Goal: Information Seeking & Learning: Learn about a topic

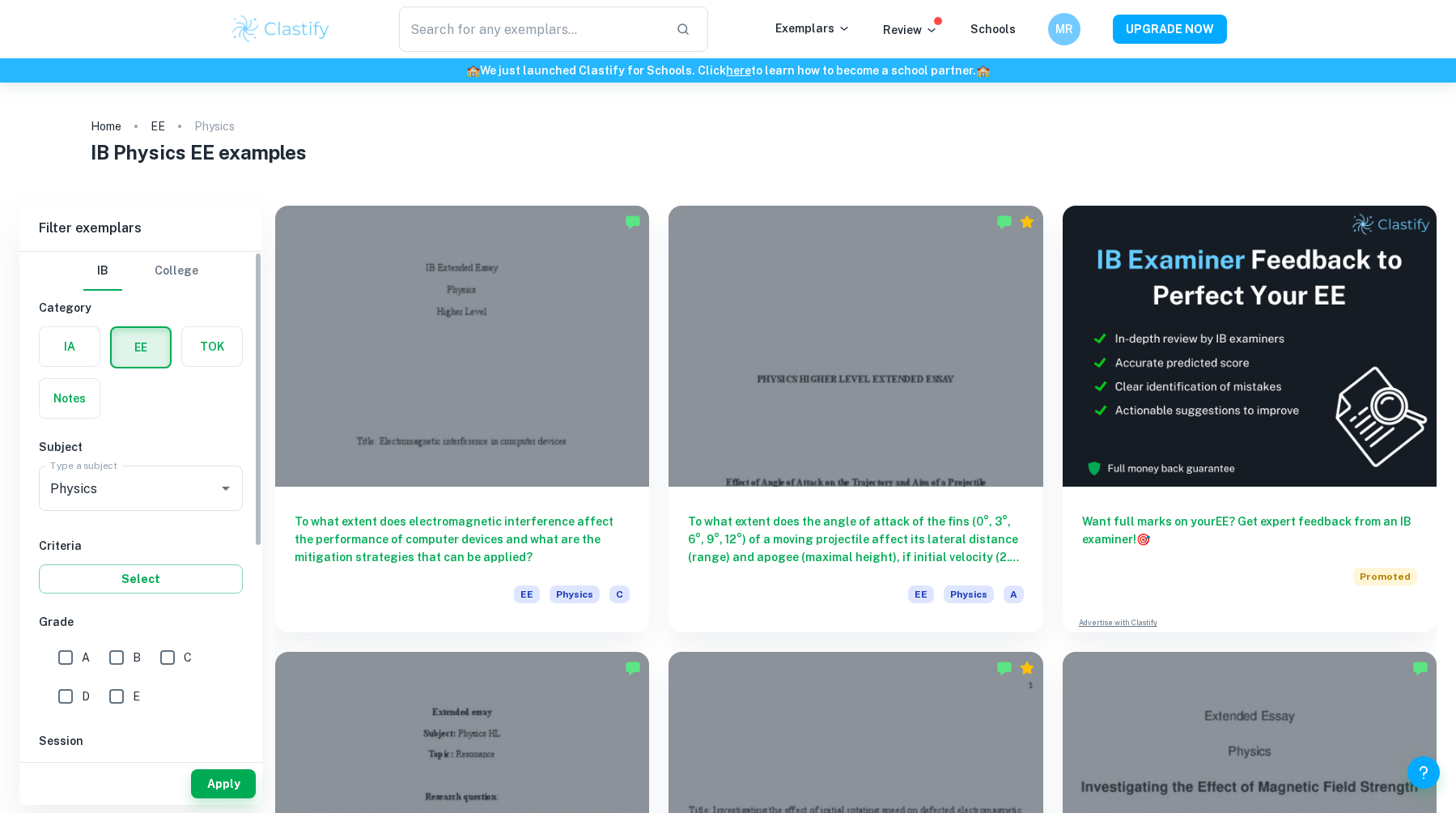
click at [0, 531] on html "We value your privacy We use cookies to enhance your browsing experience, serve…" at bounding box center [728, 406] width 1456 height 813
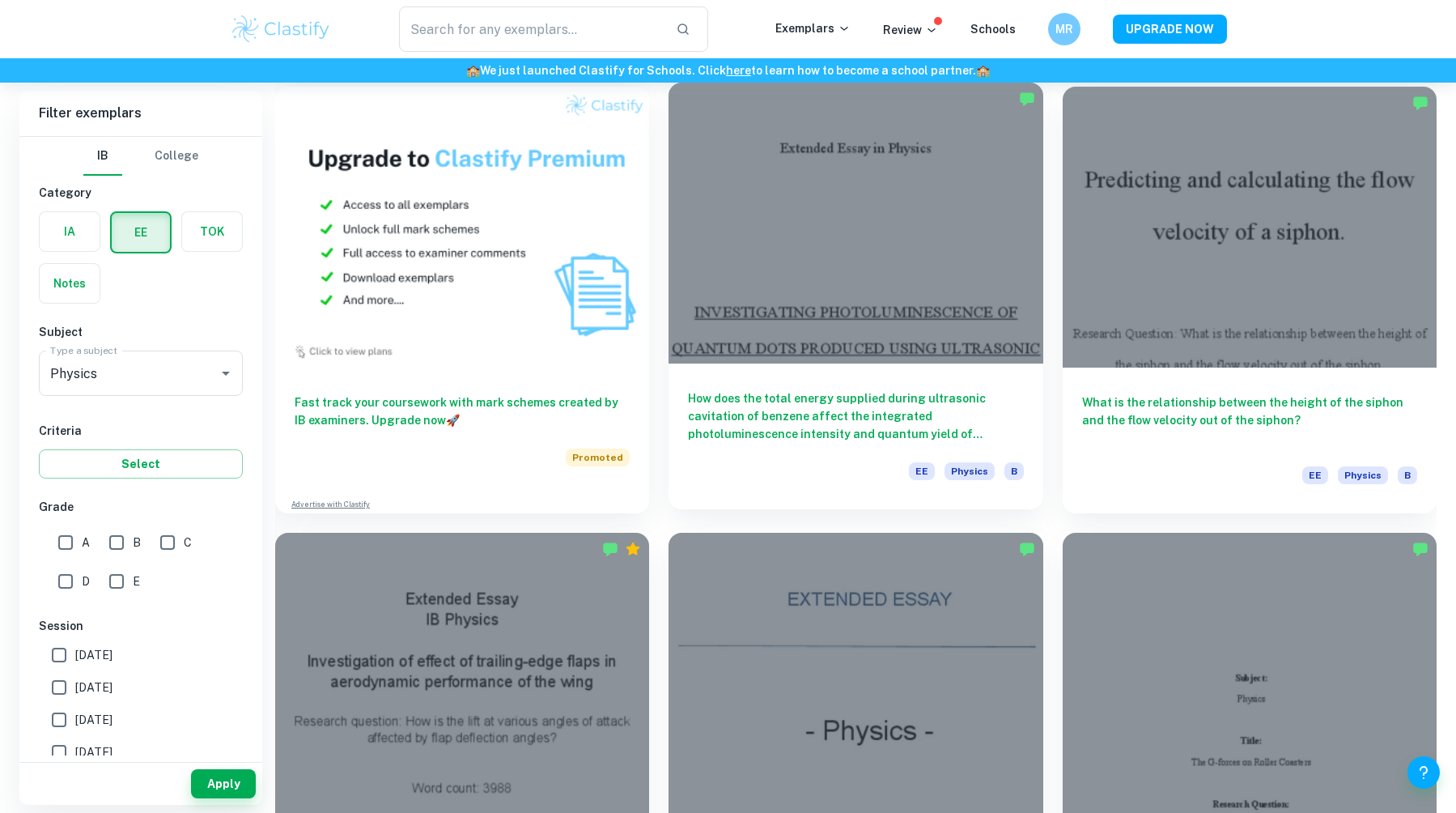
scroll to position [1053, 0]
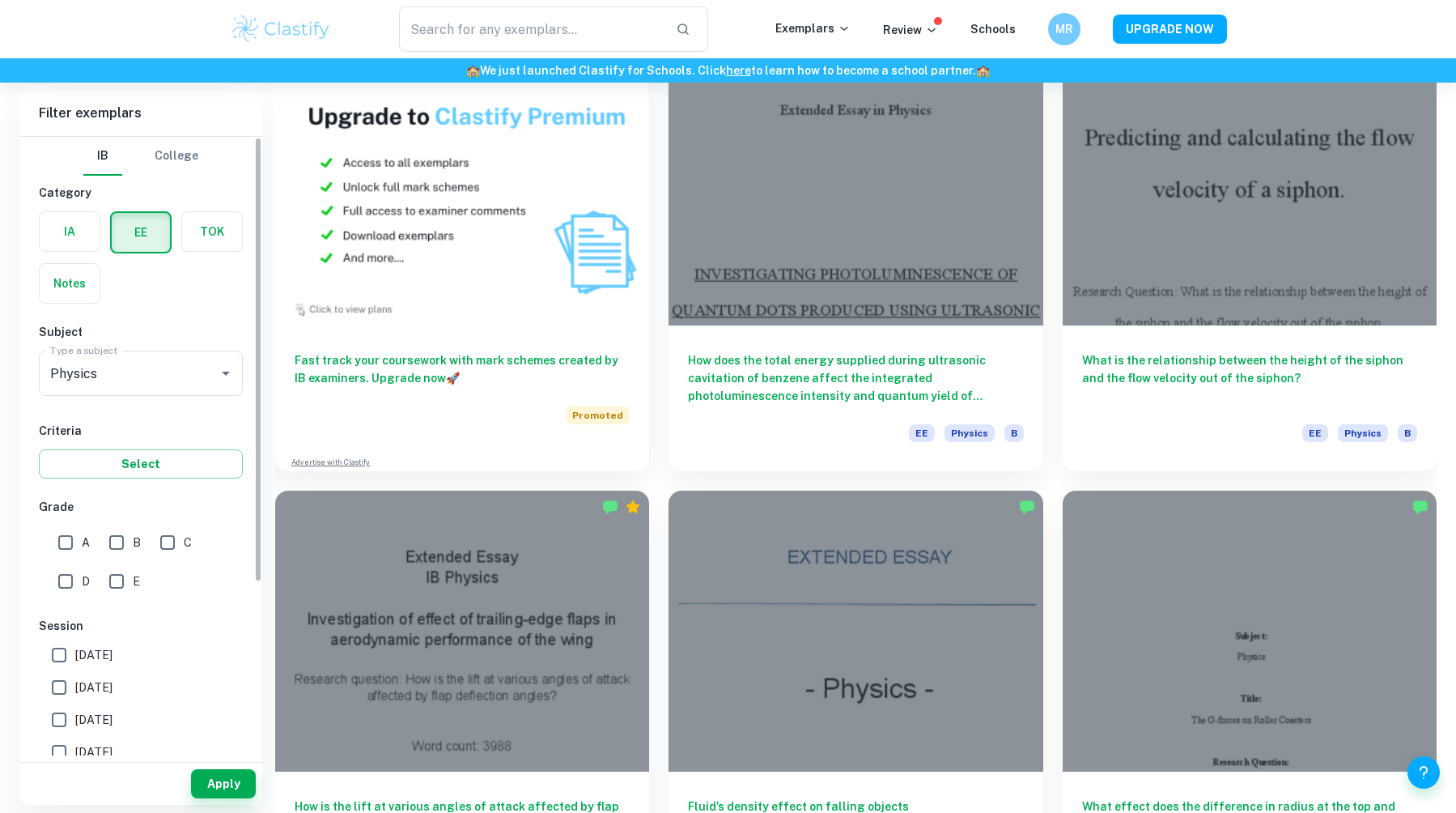
click at [76, 541] on input "A" at bounding box center [65, 542] width 32 height 32
checkbox input "true"
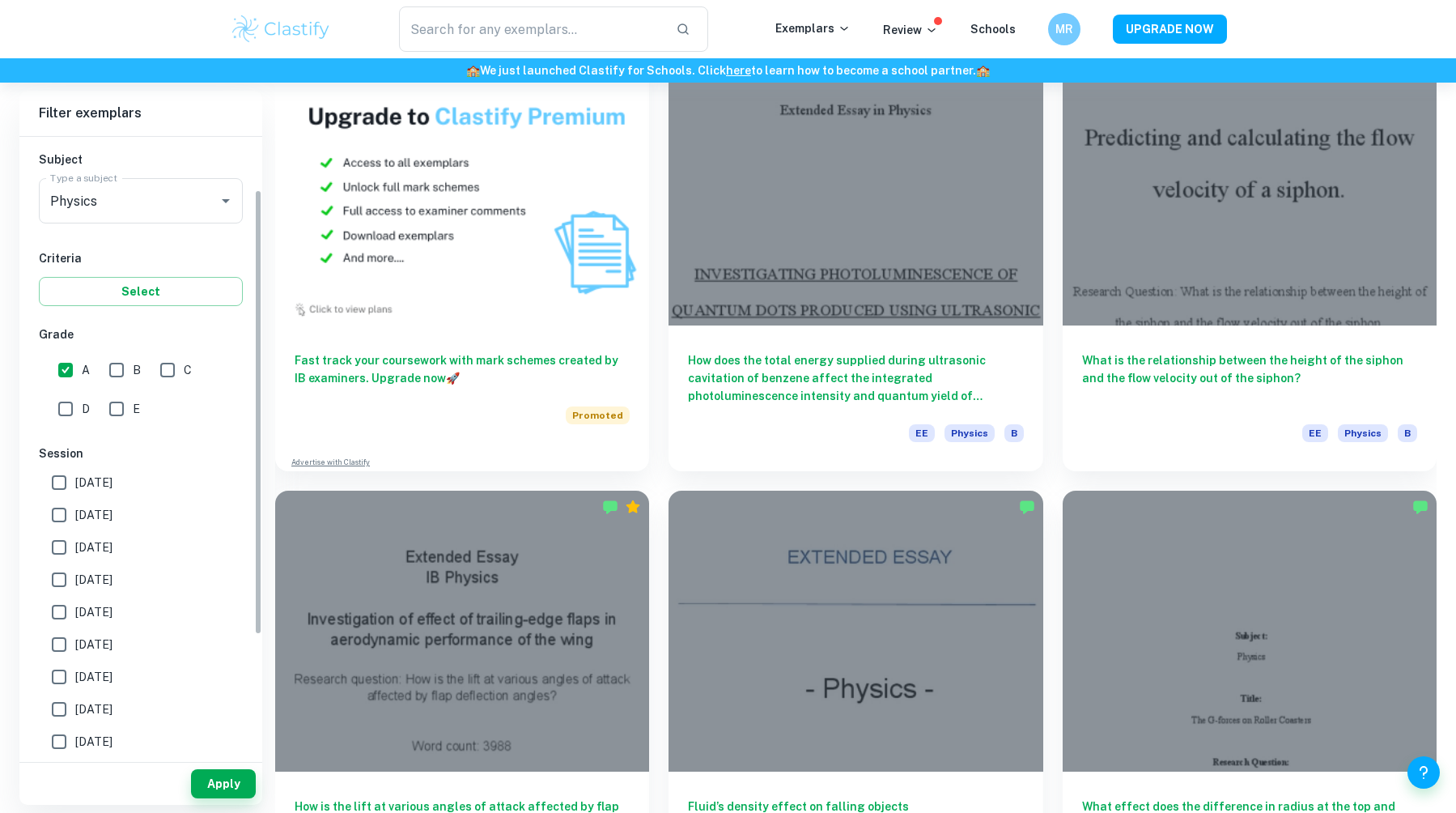
scroll to position [0, 0]
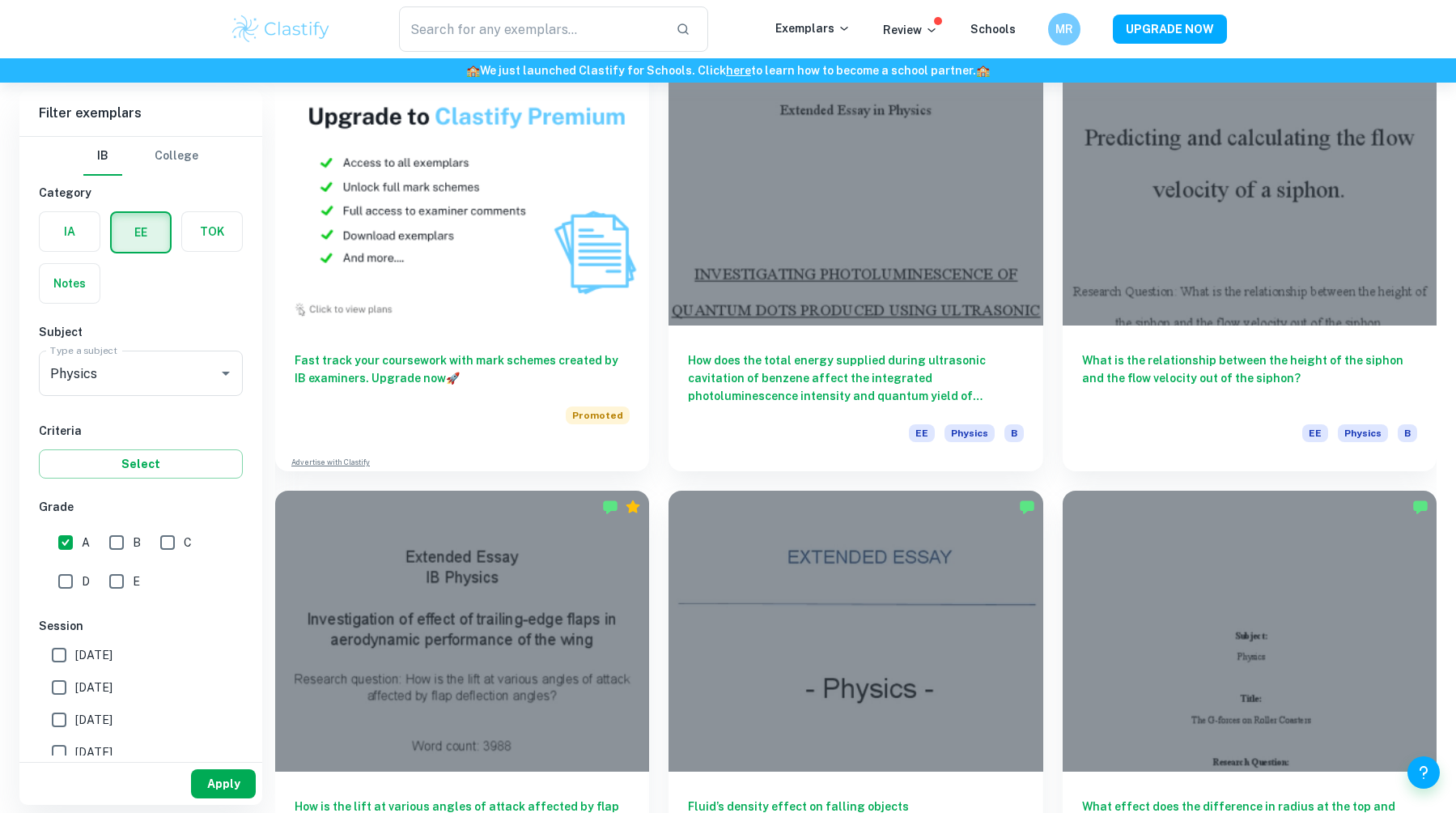
click at [248, 797] on button "Apply" at bounding box center [223, 783] width 64 height 29
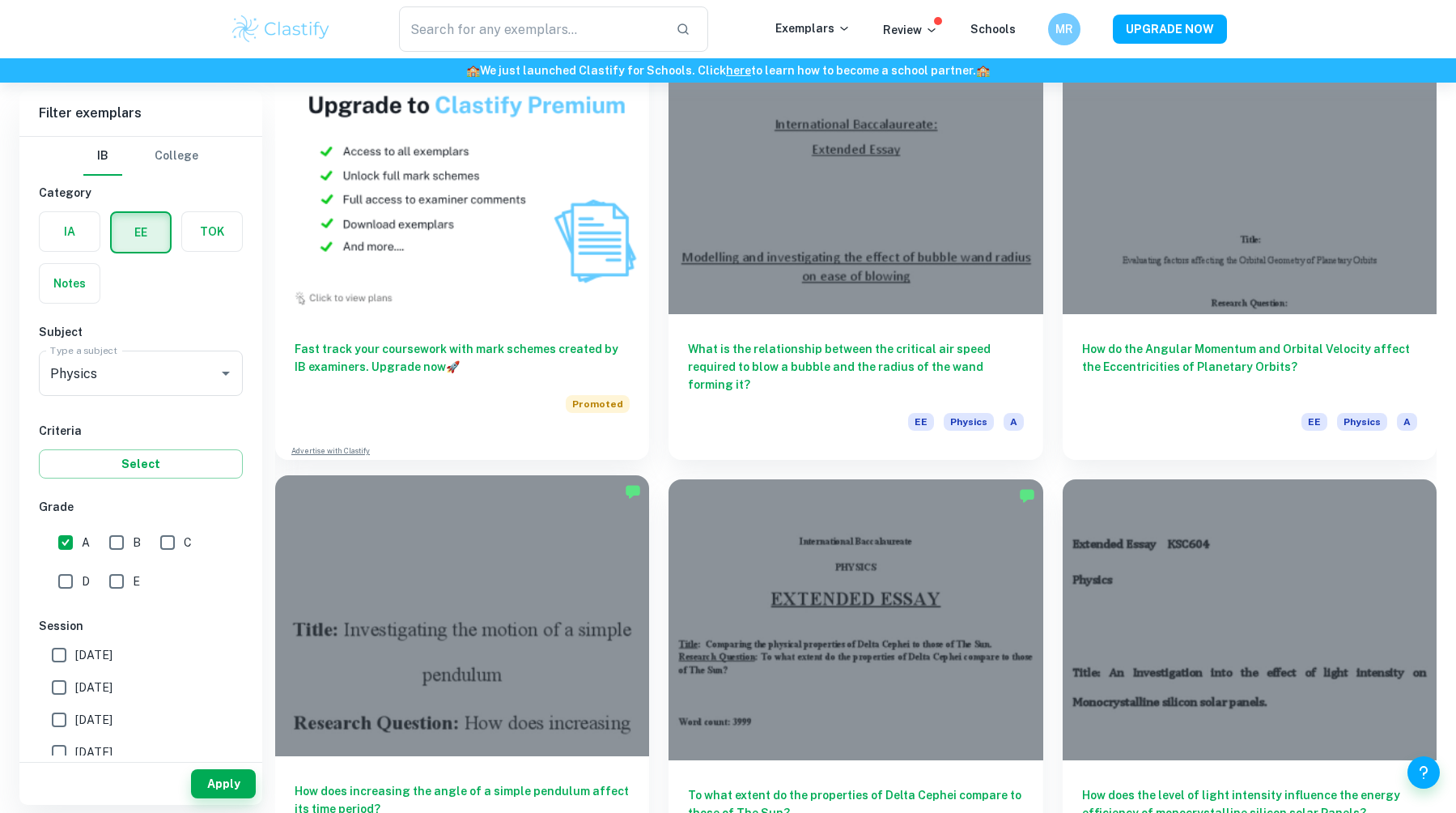
scroll to position [1376, 0]
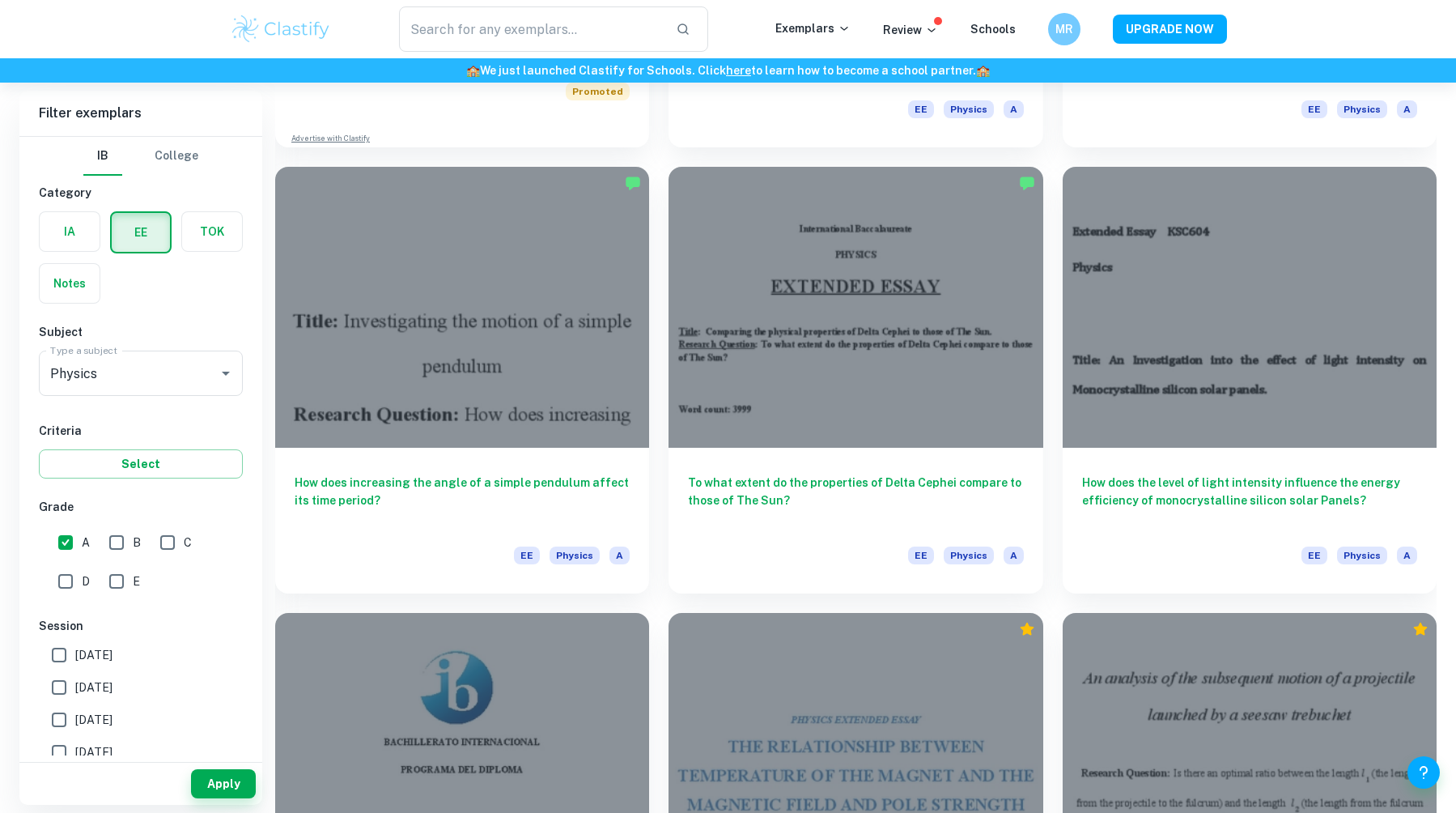
click at [111, 681] on span "[DATE]" at bounding box center [93, 687] width 37 height 17
click at [75, 681] on input "[DATE]" at bounding box center [58, 687] width 32 height 32
checkbox input "true"
click at [215, 791] on button "Apply" at bounding box center [223, 783] width 64 height 29
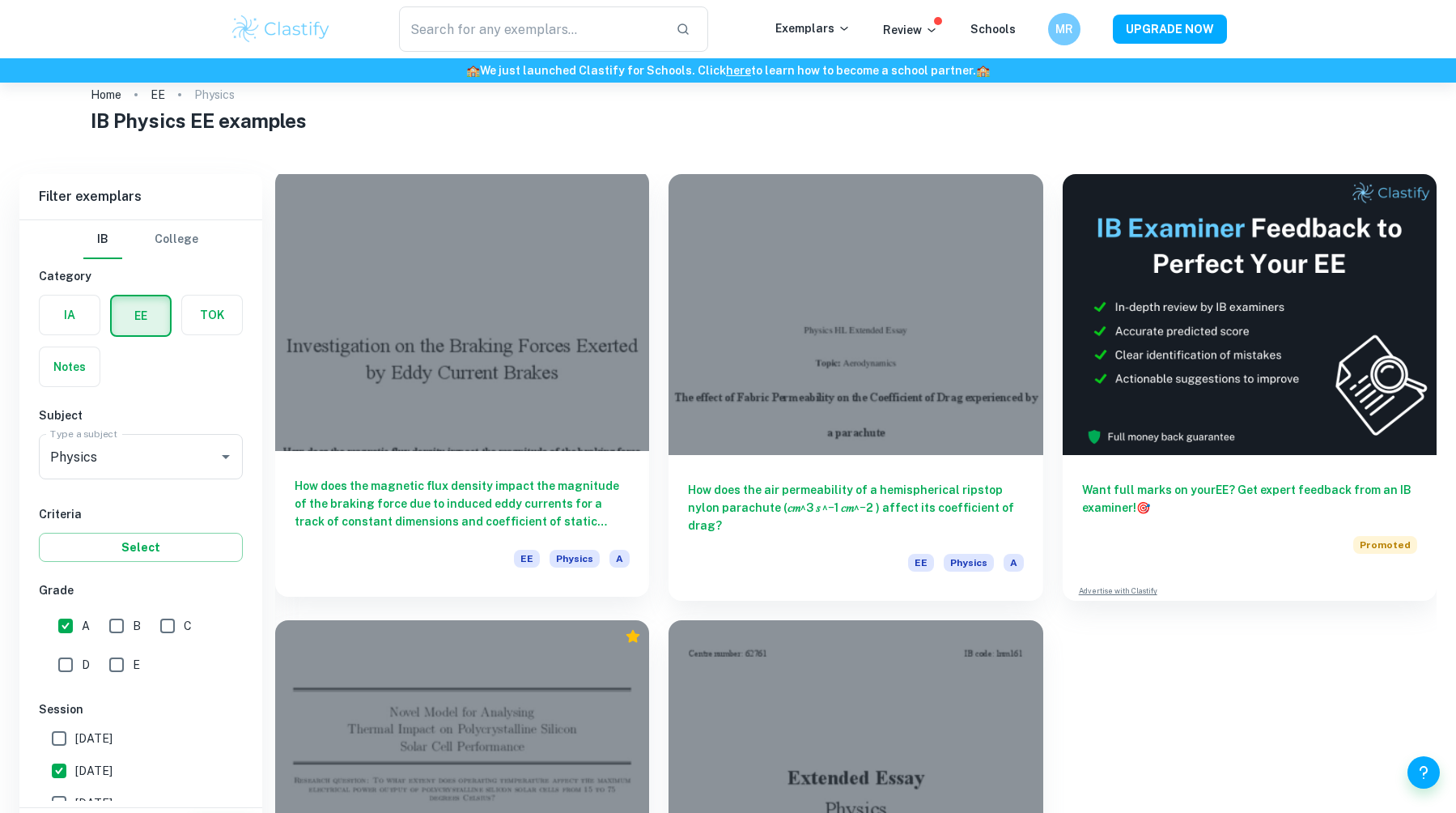
scroll to position [0, 0]
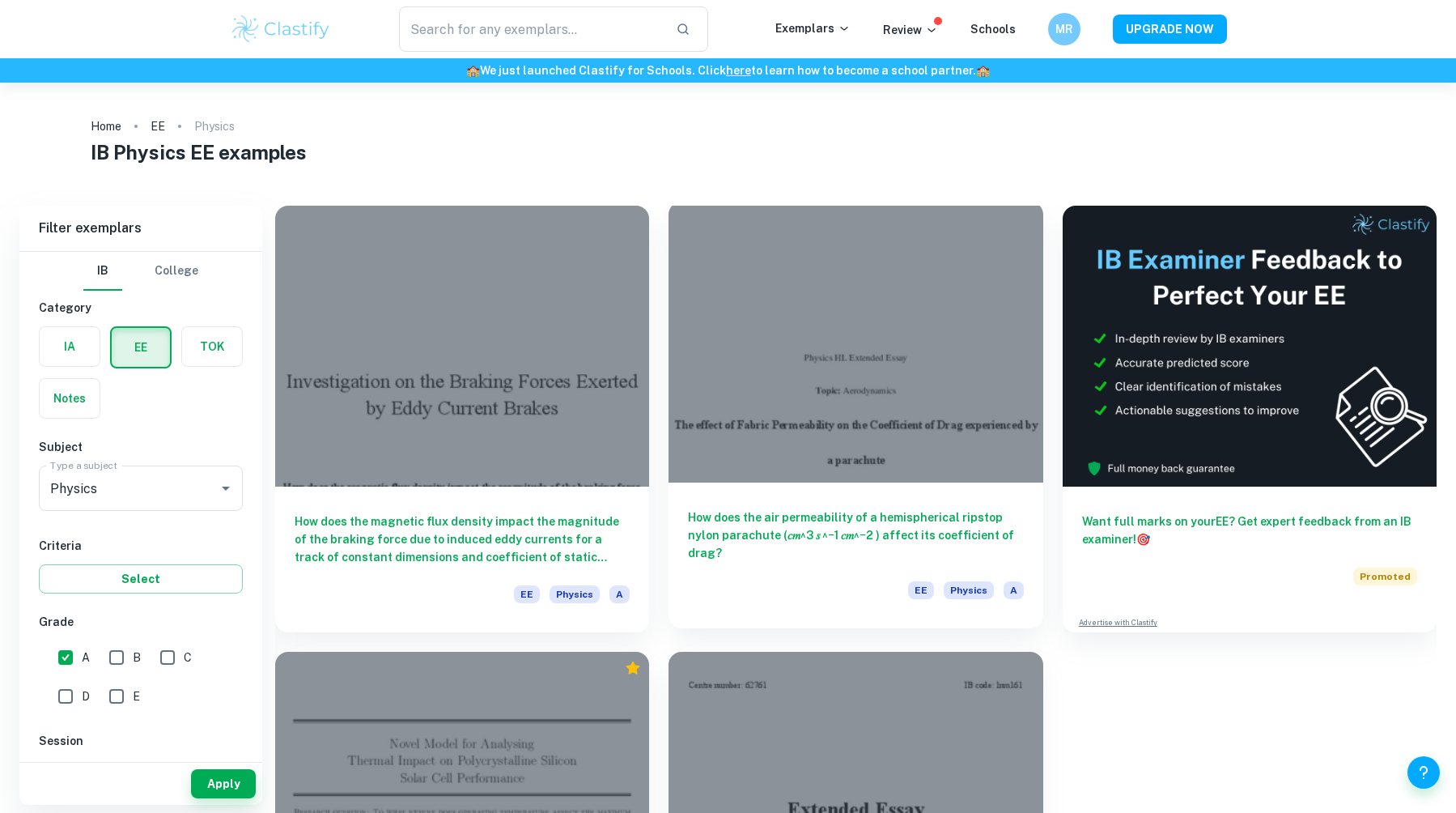
click at [803, 375] on div at bounding box center [855, 342] width 374 height 281
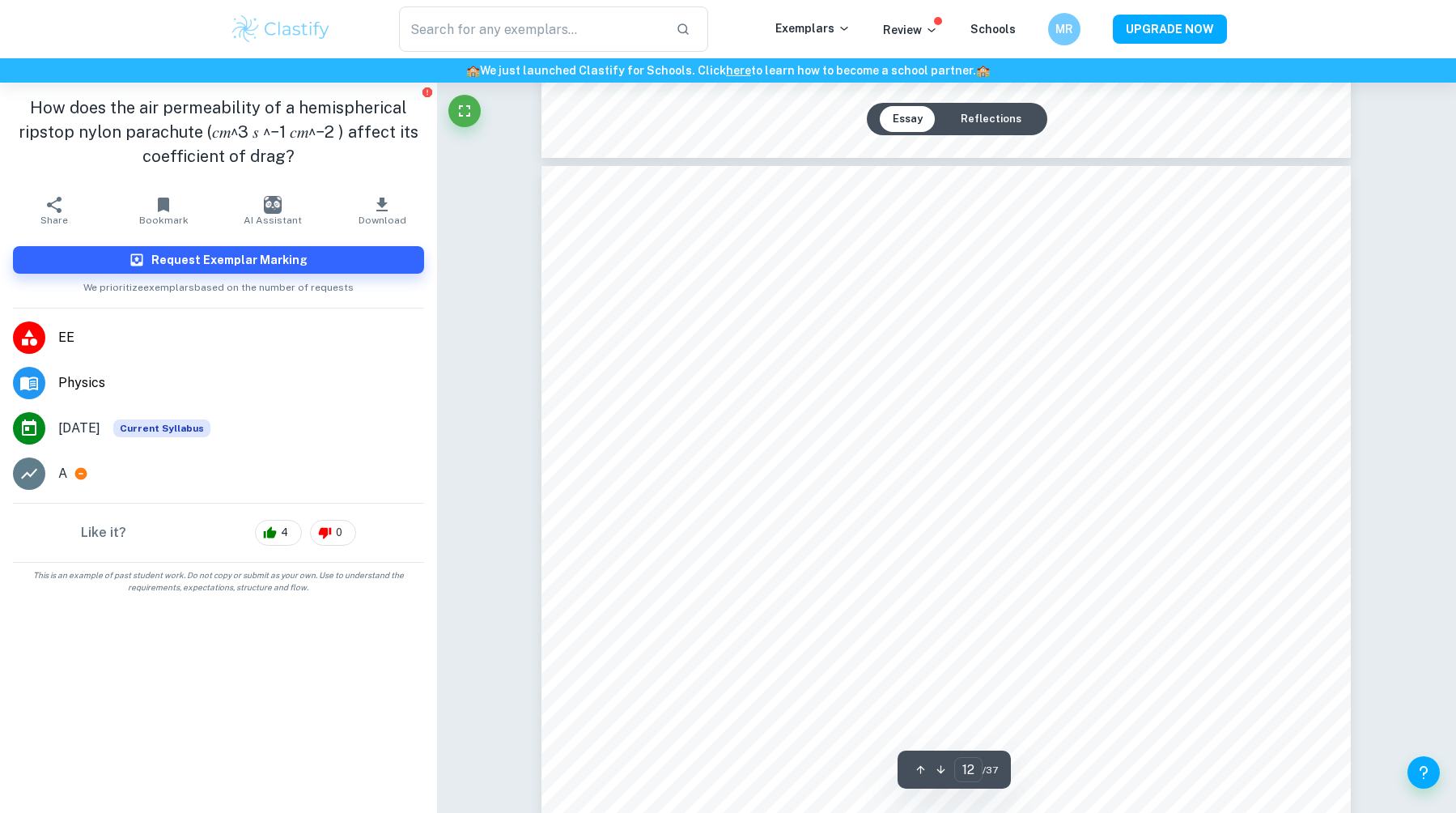
scroll to position [11981, 0]
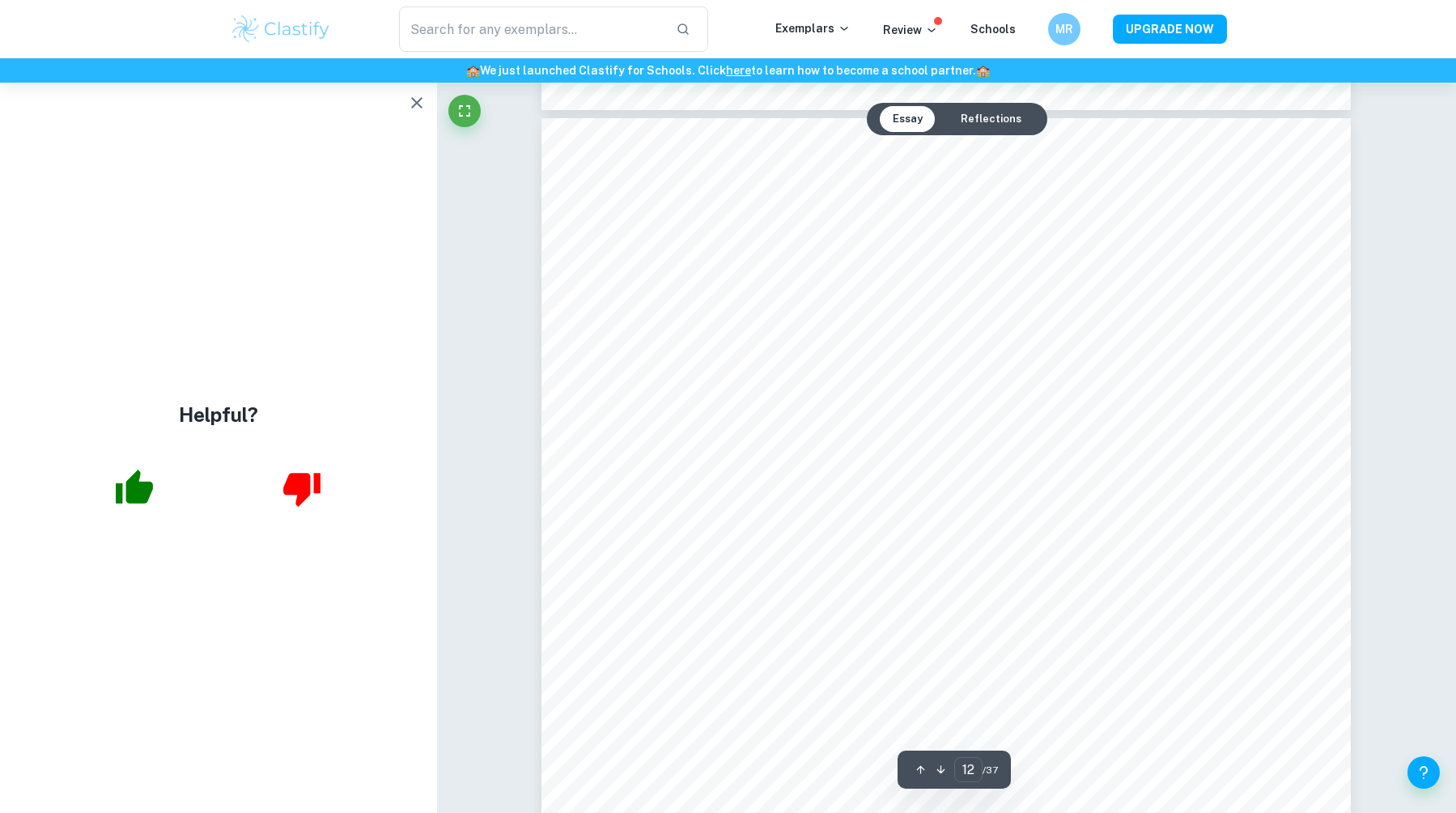
click at [420, 97] on icon "button" at bounding box center [416, 103] width 19 height 19
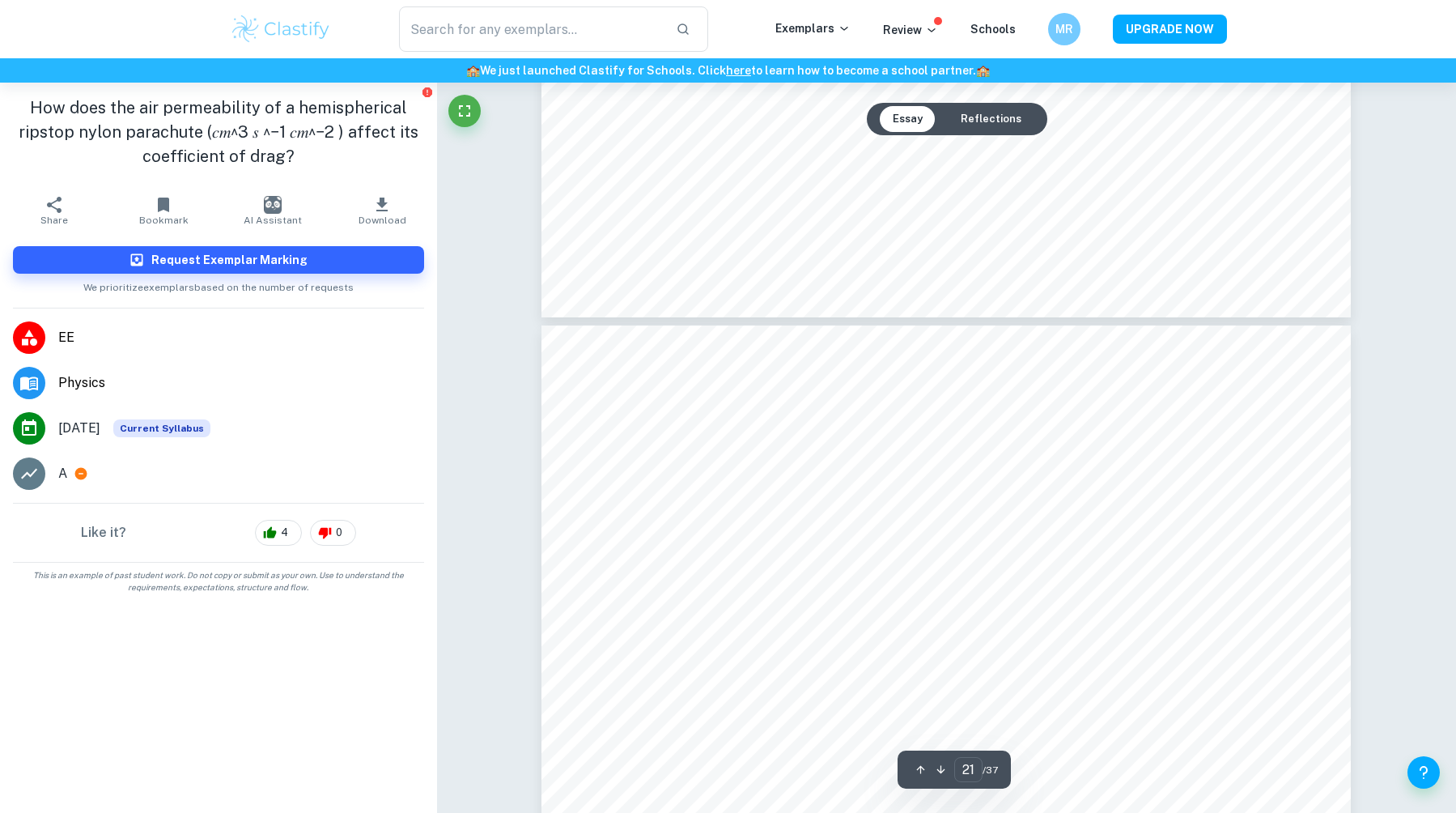
scroll to position [22463, 0]
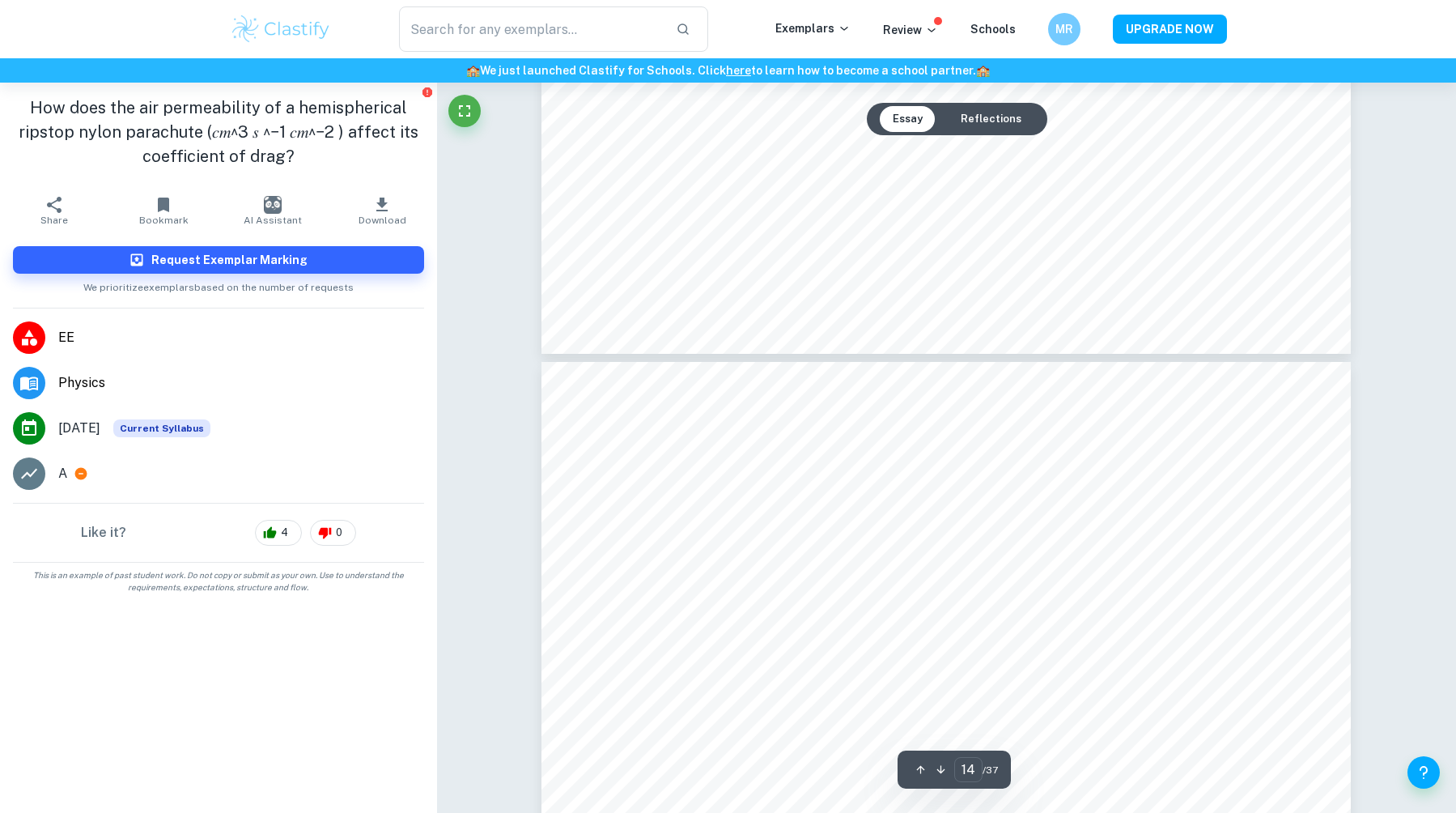
type input "13"
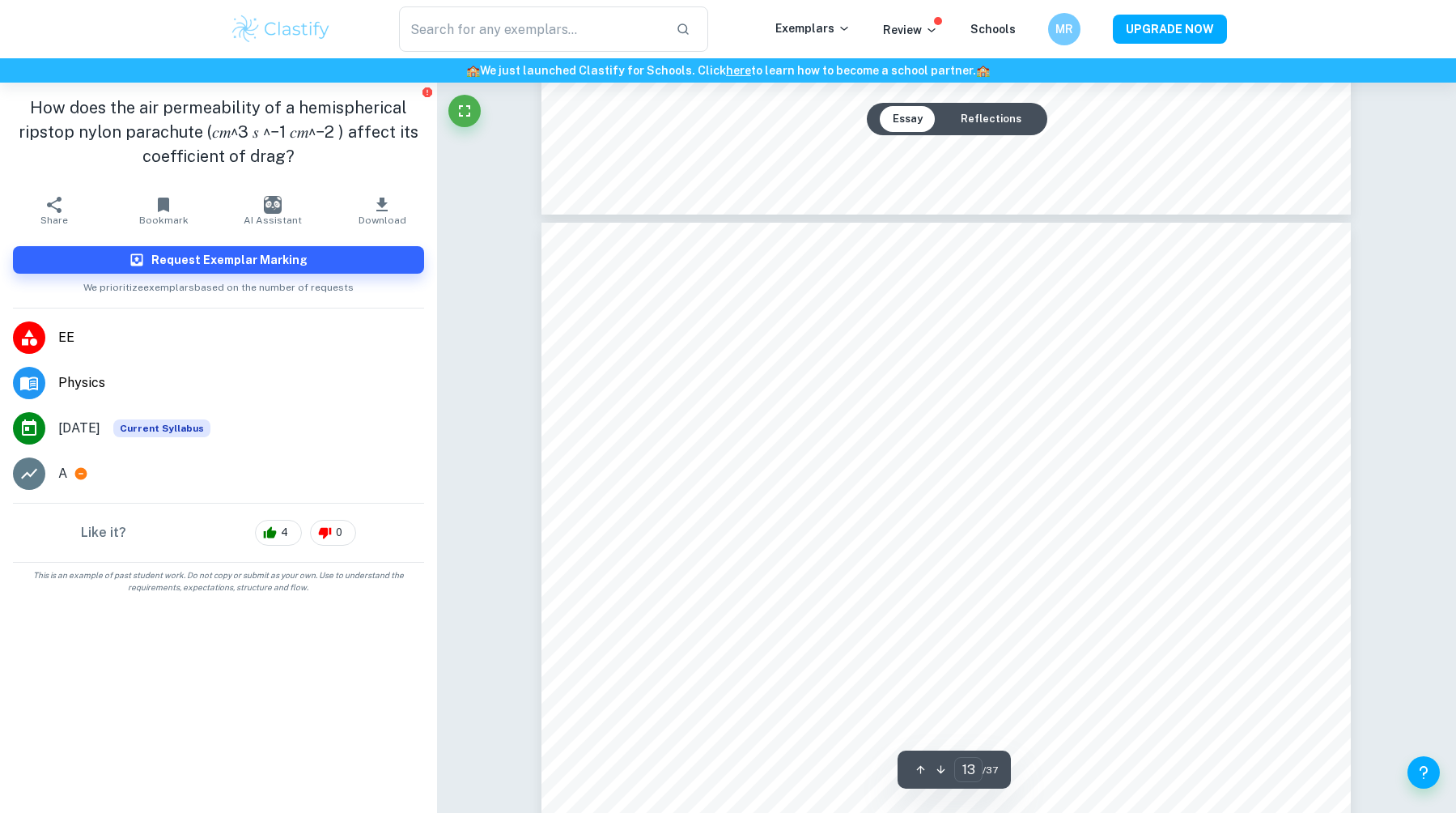
scroll to position [13098, 0]
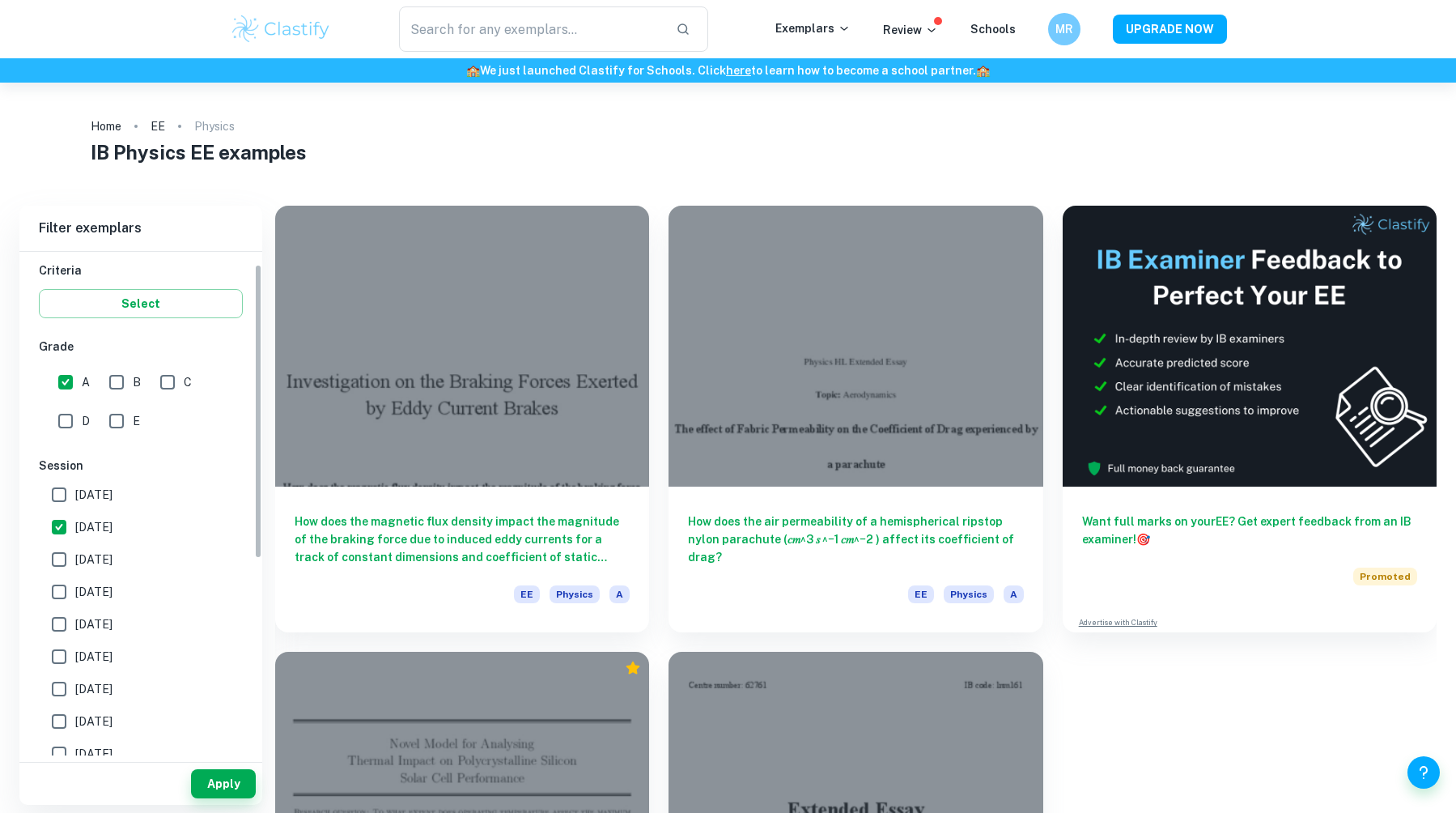
scroll to position [355, 0]
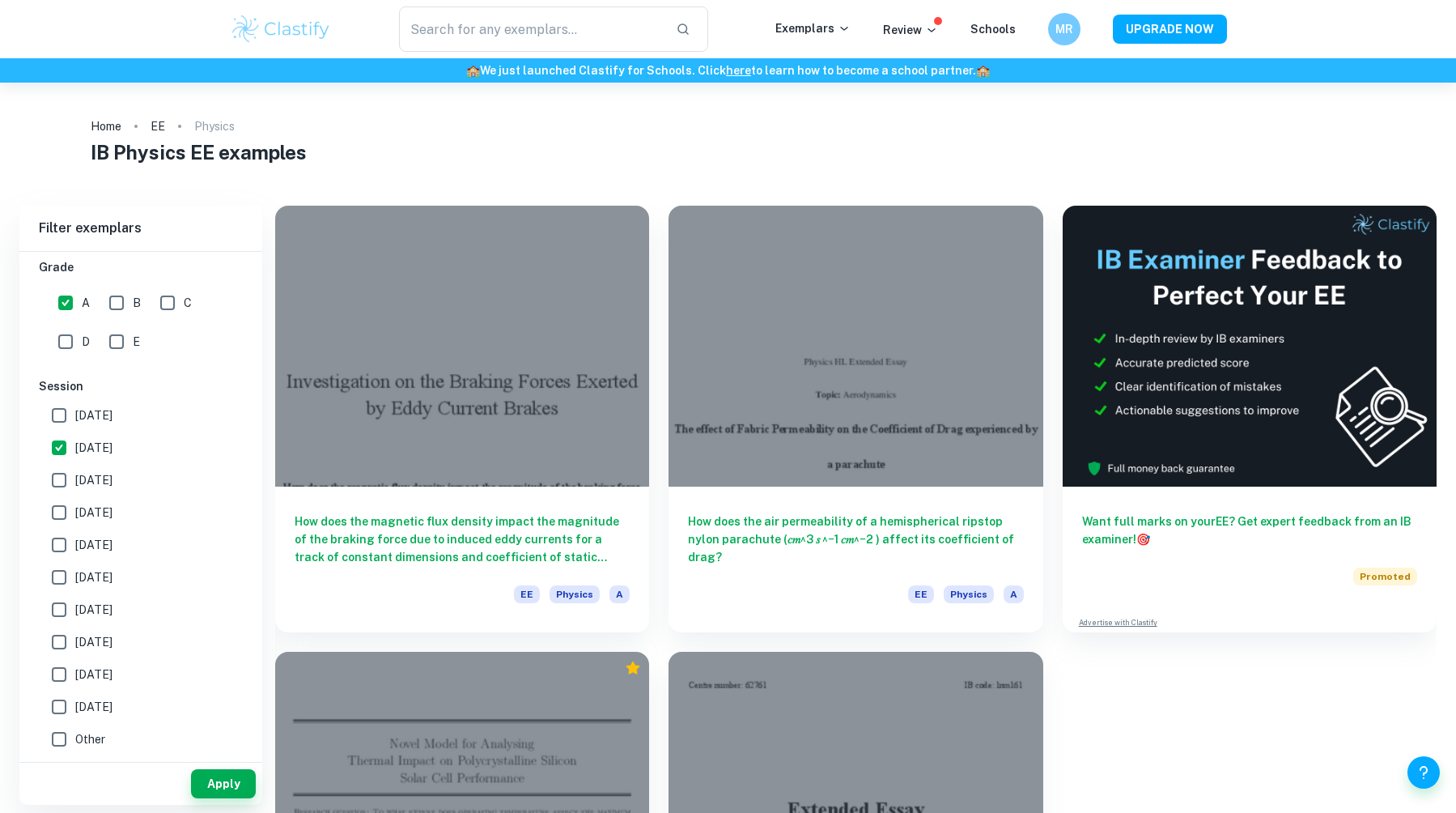
click at [81, 441] on span "[DATE]" at bounding box center [93, 447] width 37 height 17
click at [75, 441] on input "[DATE]" at bounding box center [58, 447] width 32 height 32
checkbox input "false"
click at [219, 777] on button "Apply" at bounding box center [223, 783] width 64 height 29
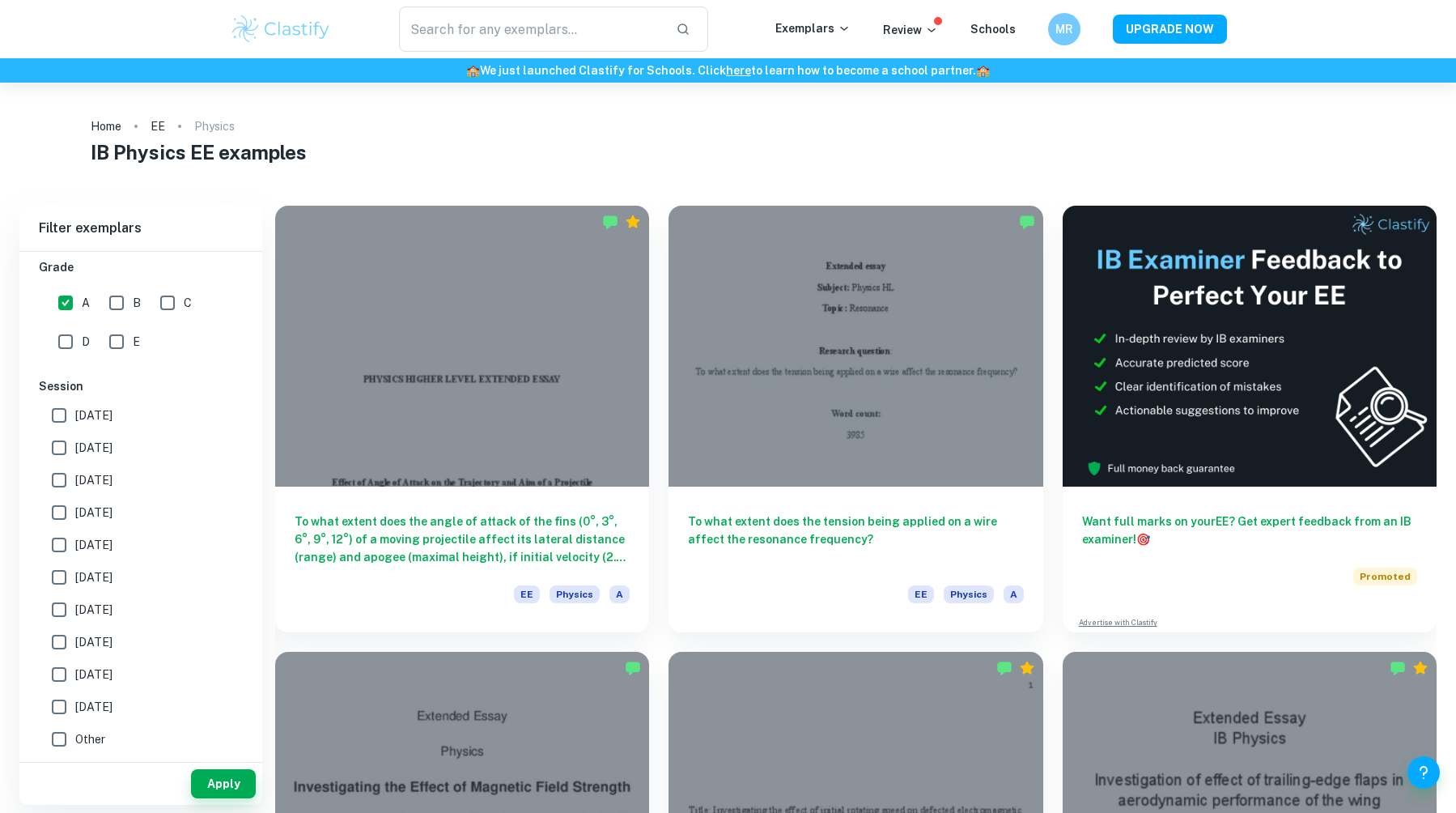
click at [788, 172] on div "IB Physics EE examples" at bounding box center [728, 155] width 1276 height 36
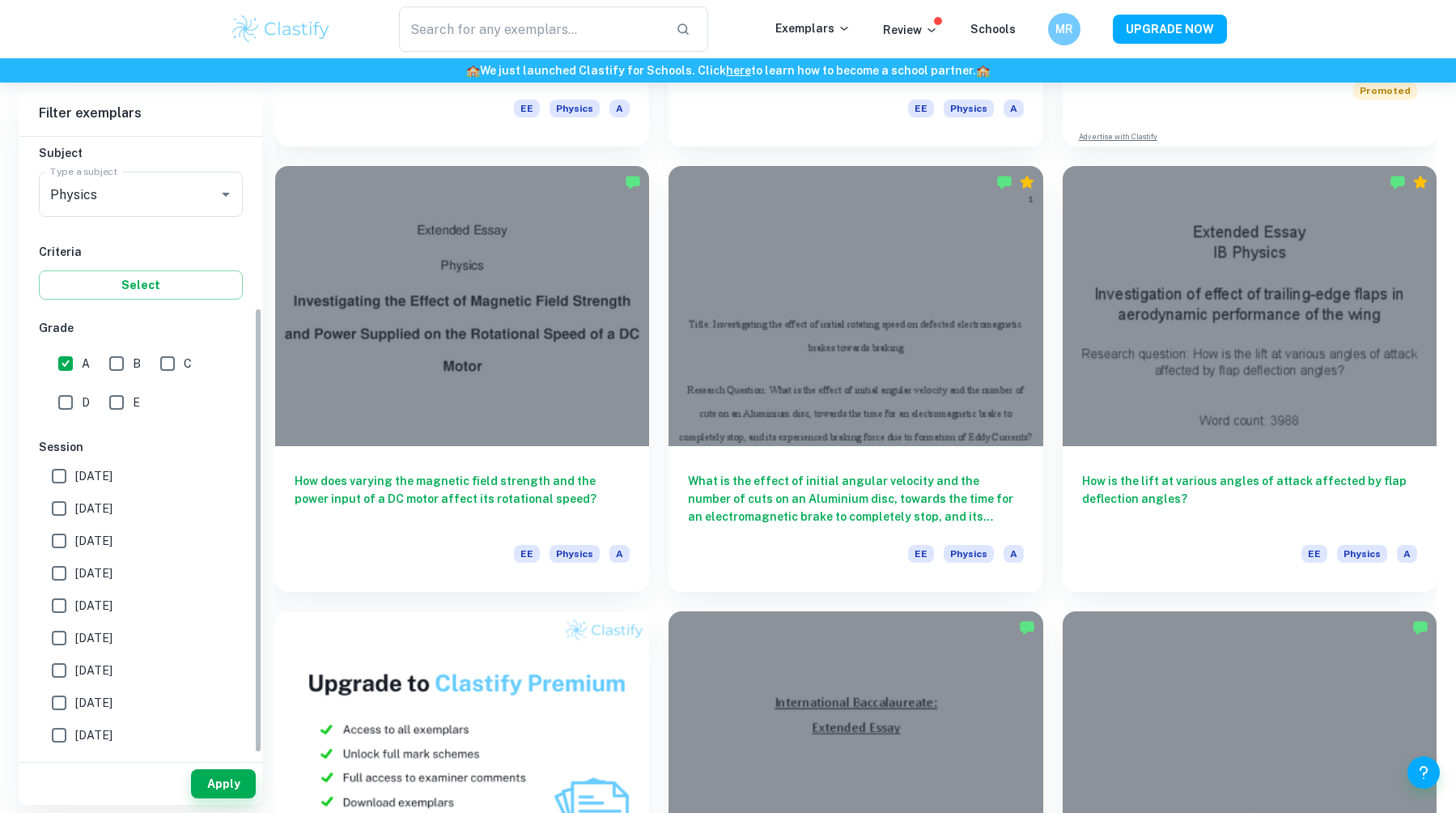
scroll to position [0, 0]
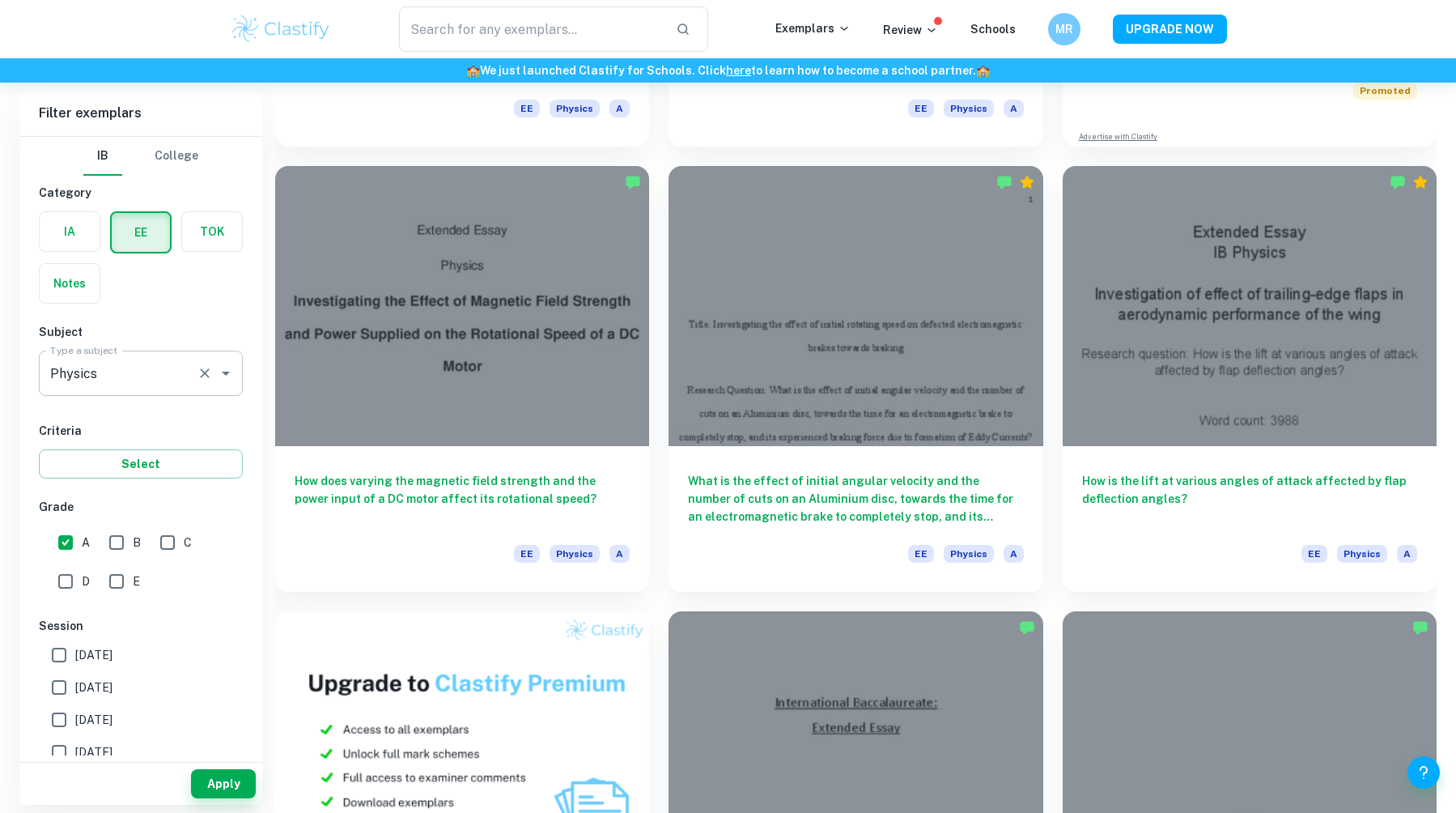
click at [148, 385] on input "Physics" at bounding box center [118, 373] width 144 height 30
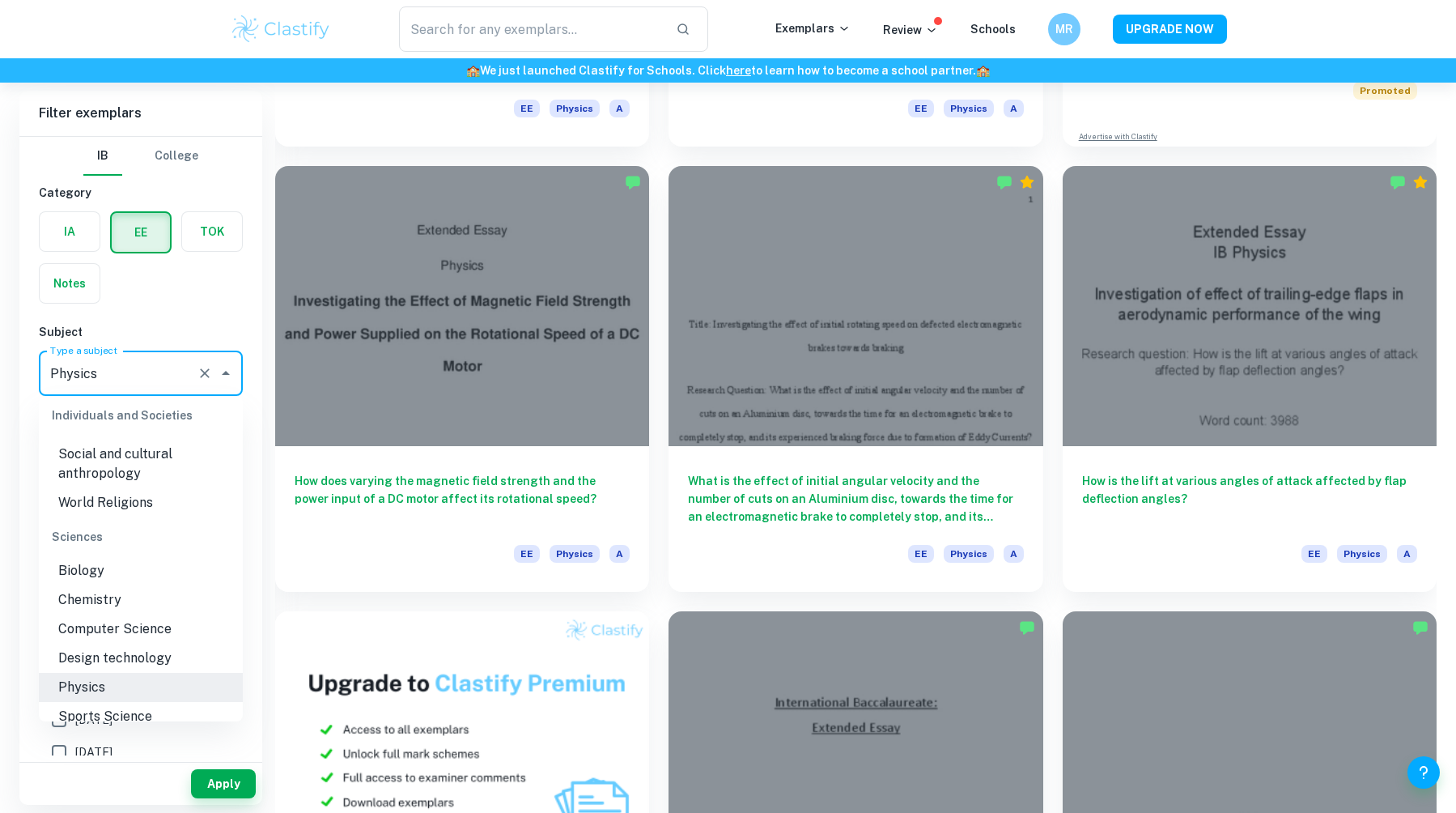
click at [148, 385] on input "Physics" at bounding box center [118, 373] width 144 height 30
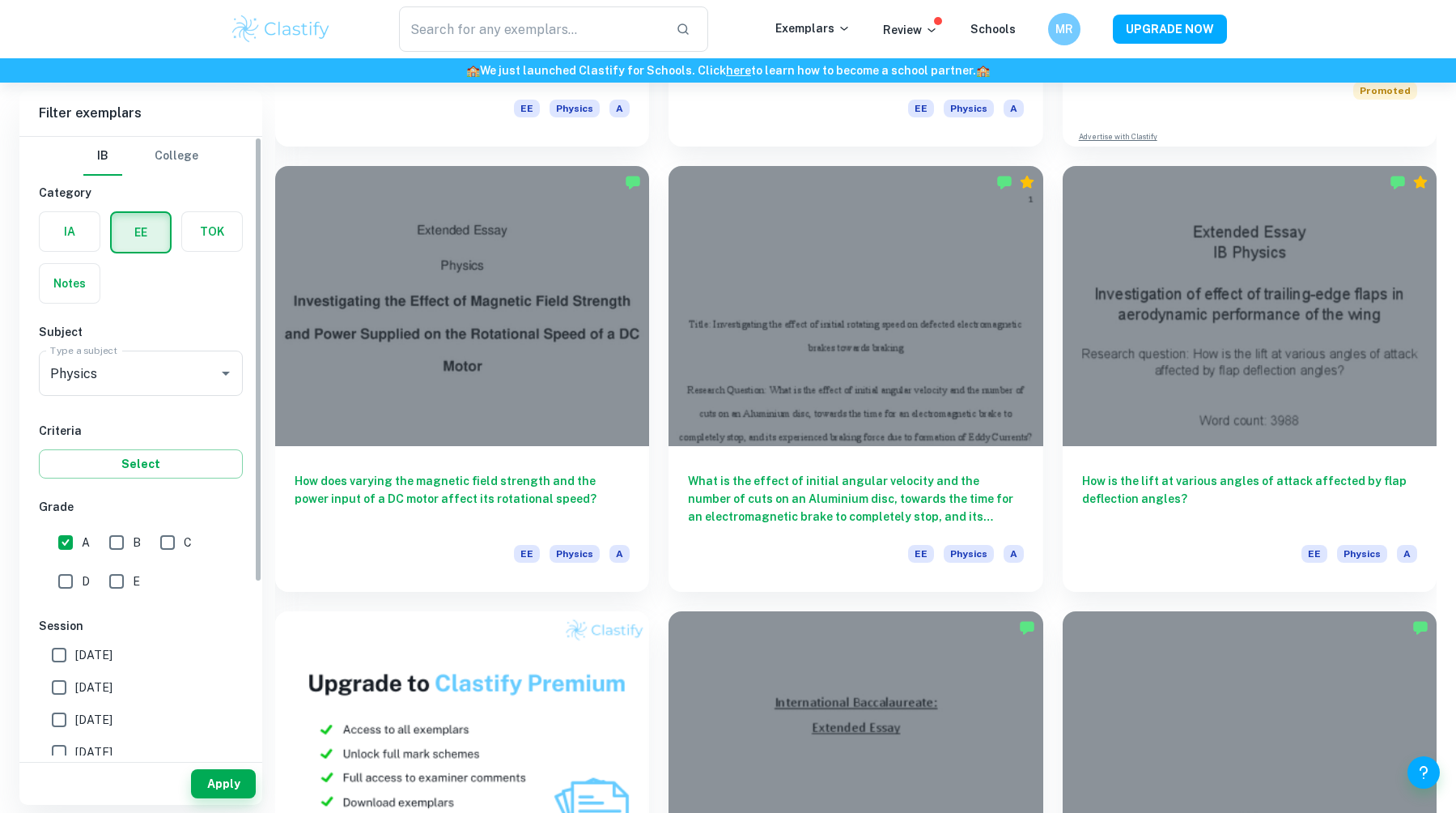
click at [171, 337] on h6 "Subject" at bounding box center [141, 332] width 204 height 17
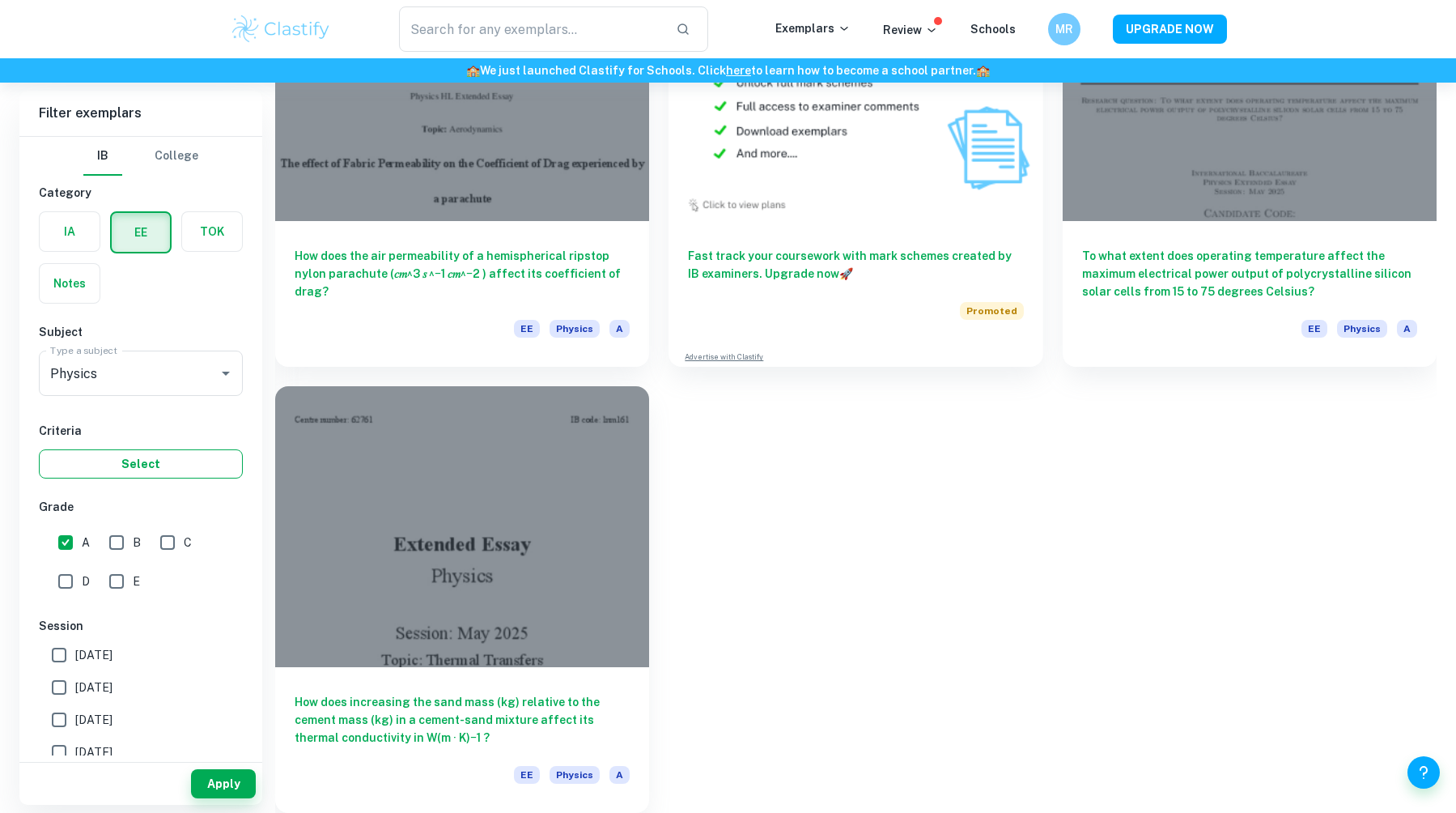
click at [108, 457] on button "Select" at bounding box center [141, 464] width 204 height 29
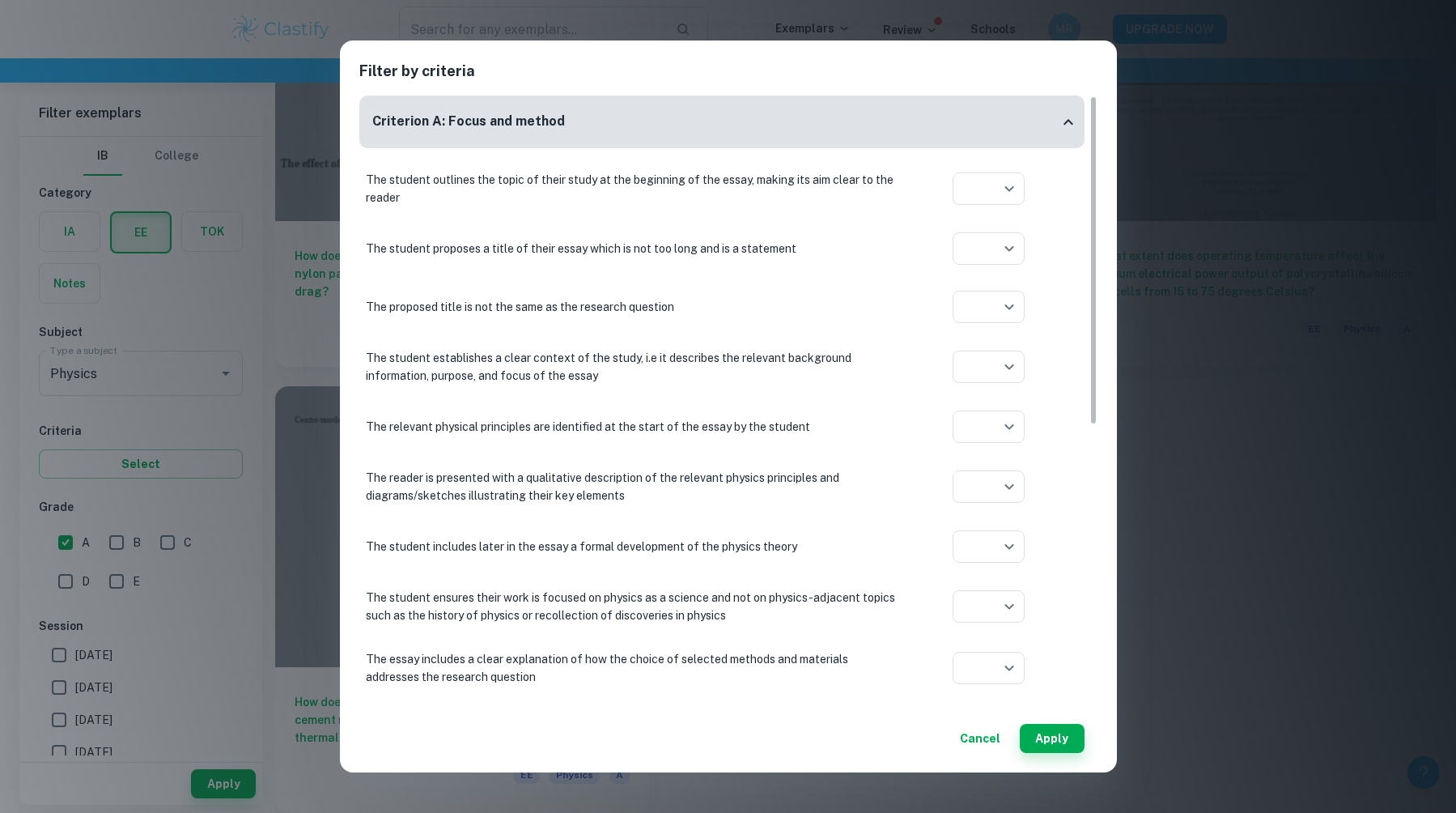
click at [193, 404] on div "Filter by criteria Criterion A: Focus and method The student outlines the topic…" at bounding box center [728, 406] width 1456 height 813
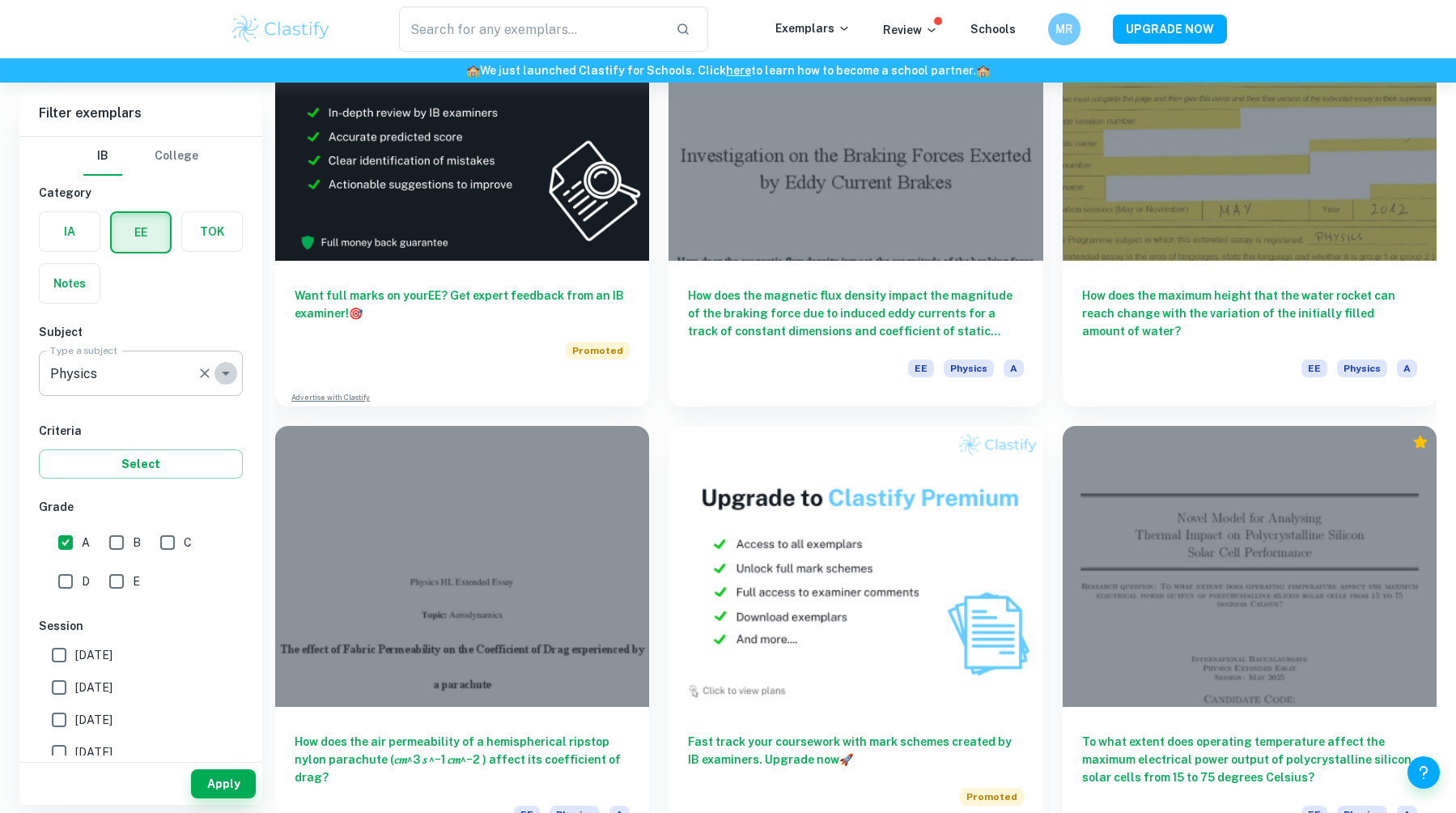
click at [233, 369] on icon "Open" at bounding box center [226, 373] width 19 height 19
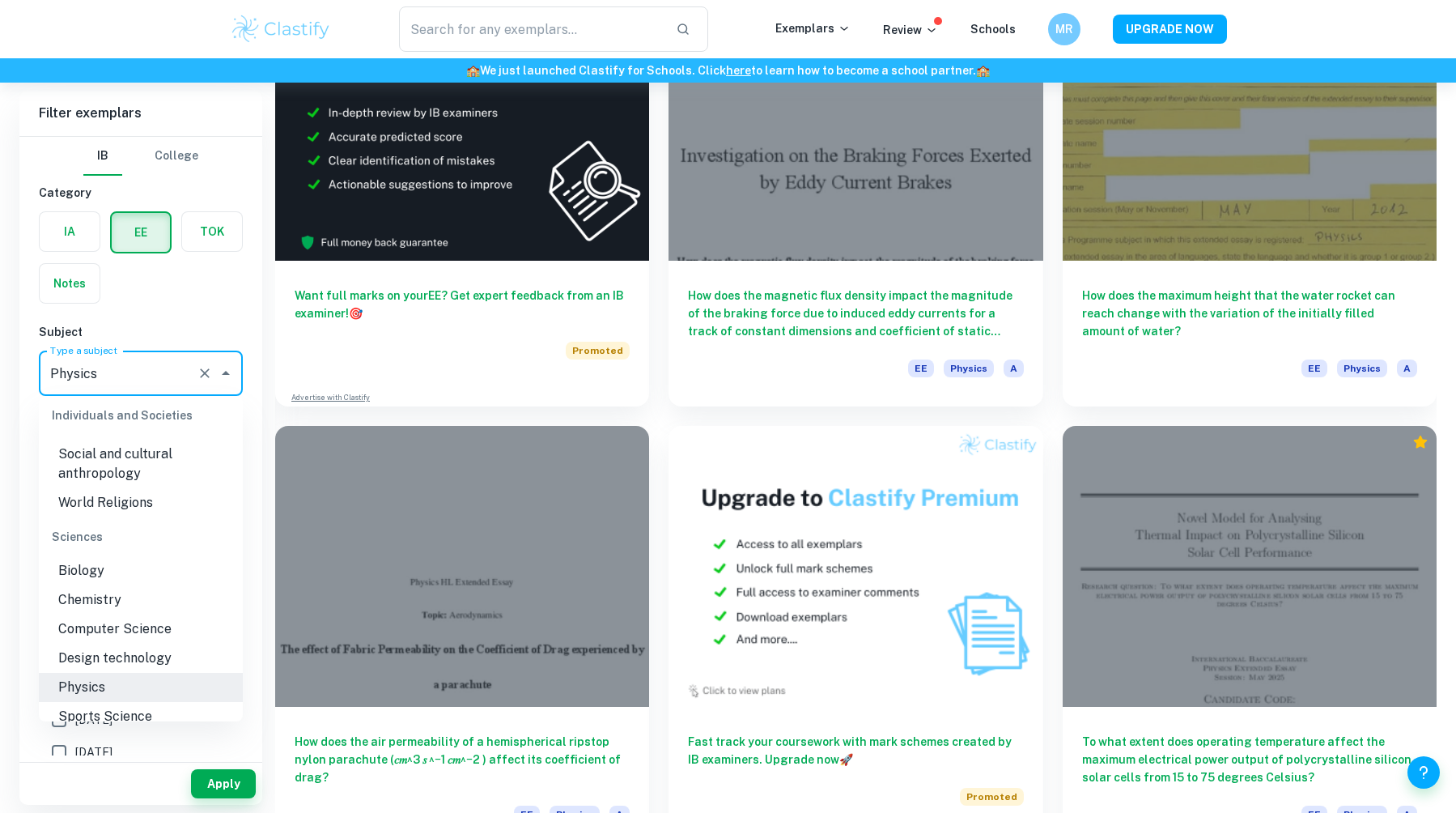
click at [243, 326] on div "IB College Category IA EE TOK Notes Subject Type a subject Physics Type a subje…" at bounding box center [140, 566] width 243 height 858
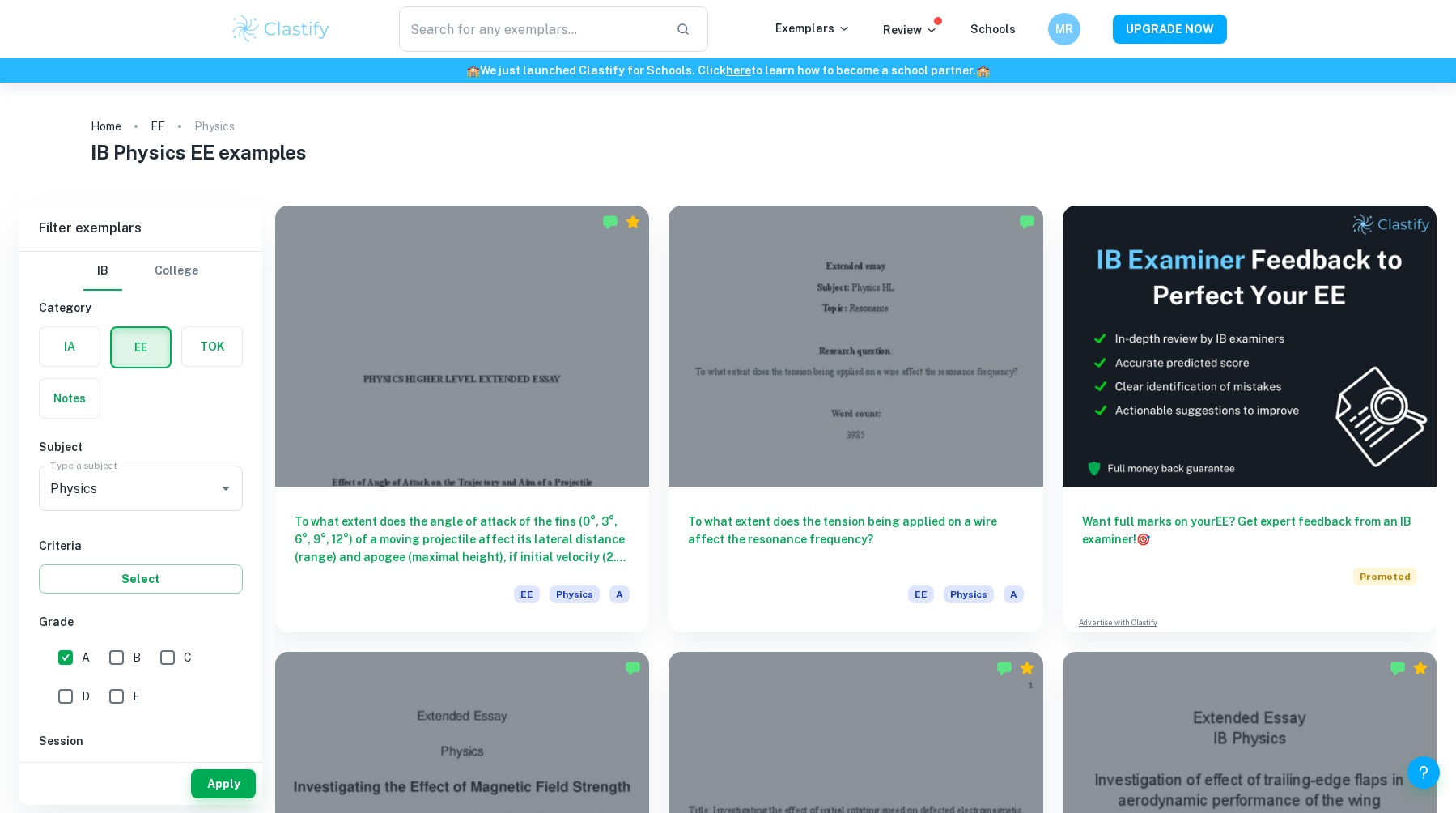
click at [728, 133] on ol "Home EE Physics" at bounding box center [728, 126] width 1276 height 23
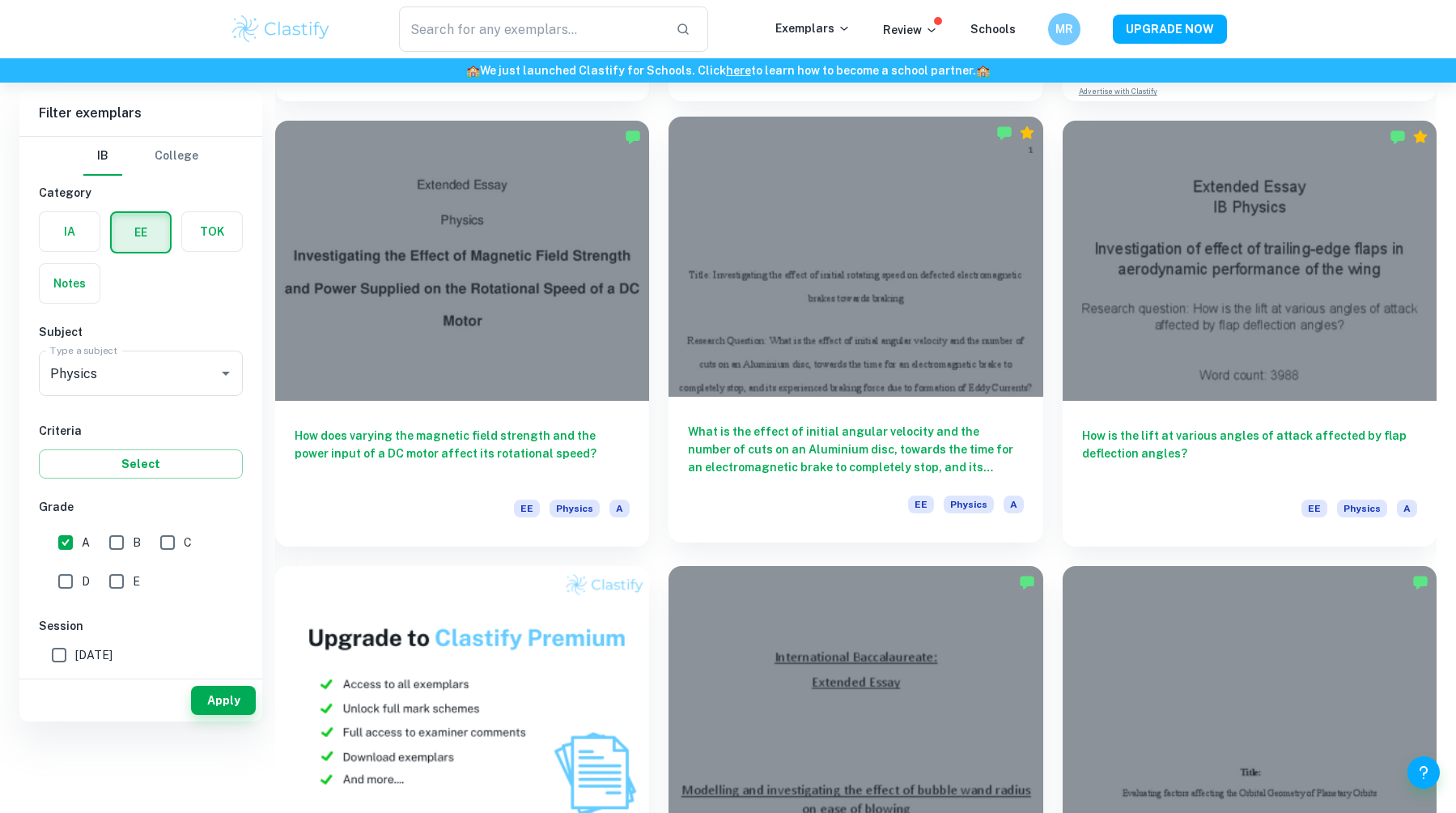
scroll to position [566, 0]
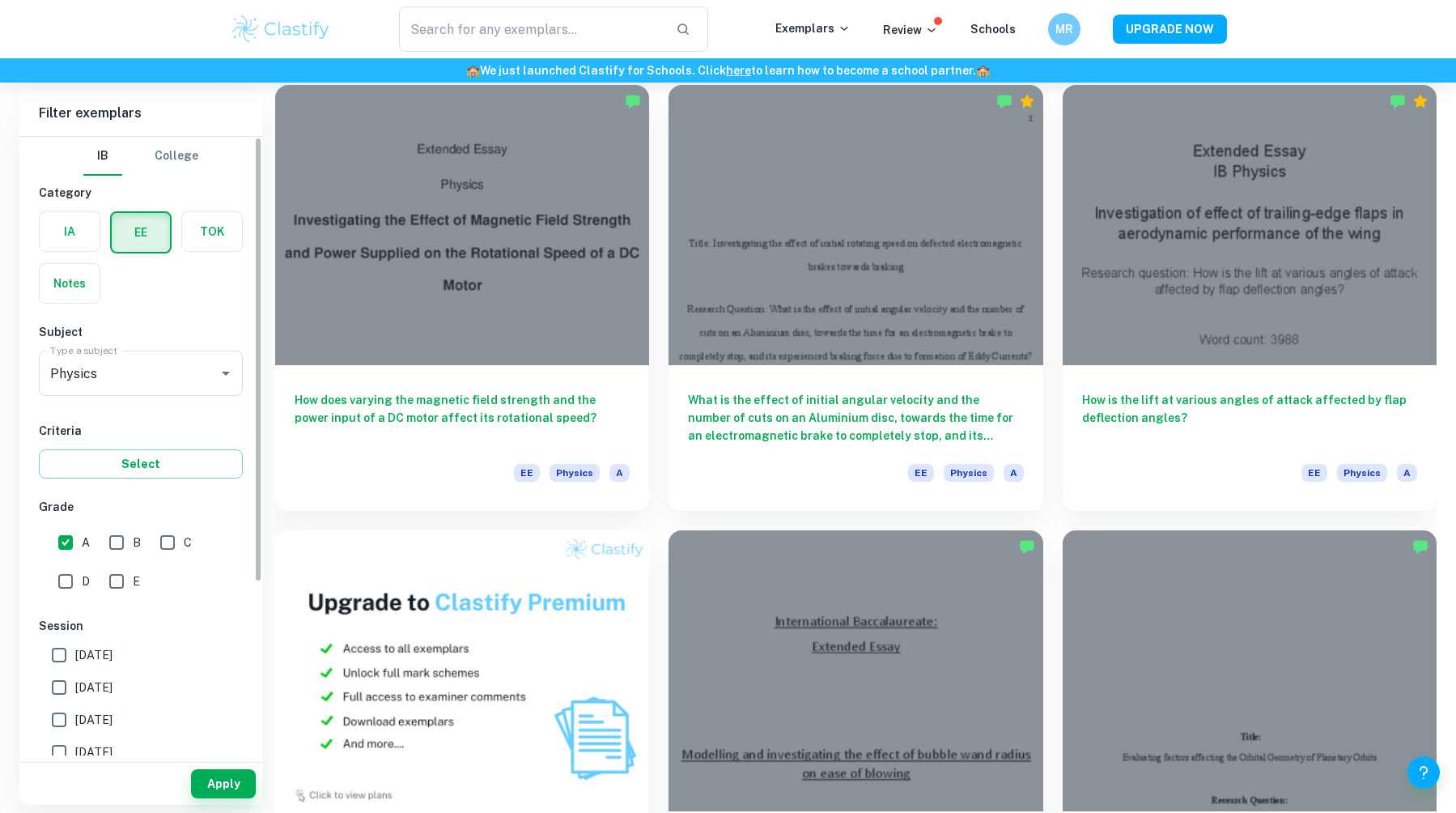
click at [65, 549] on input "A" at bounding box center [65, 542] width 32 height 32
checkbox input "false"
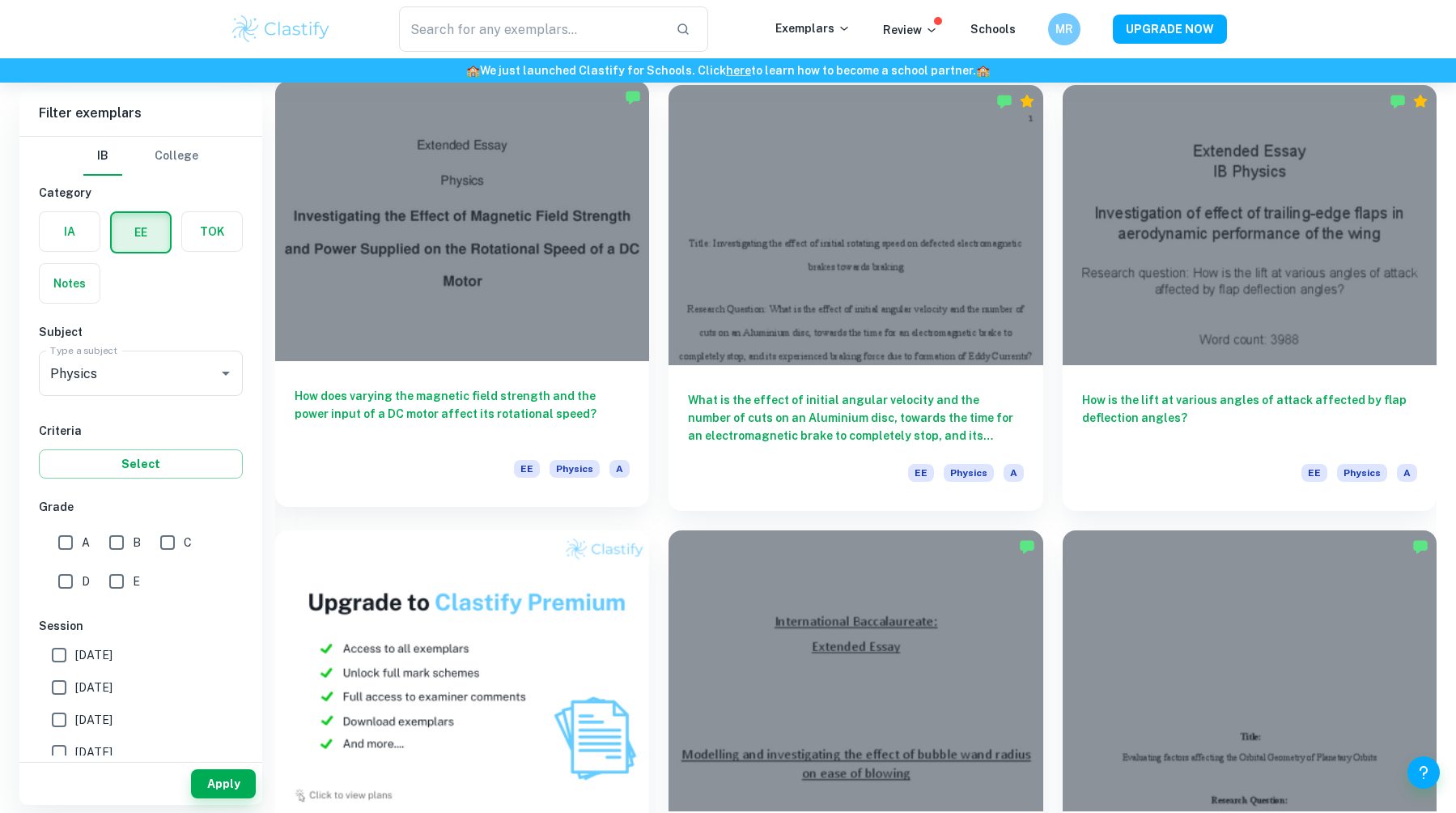
scroll to position [410, 0]
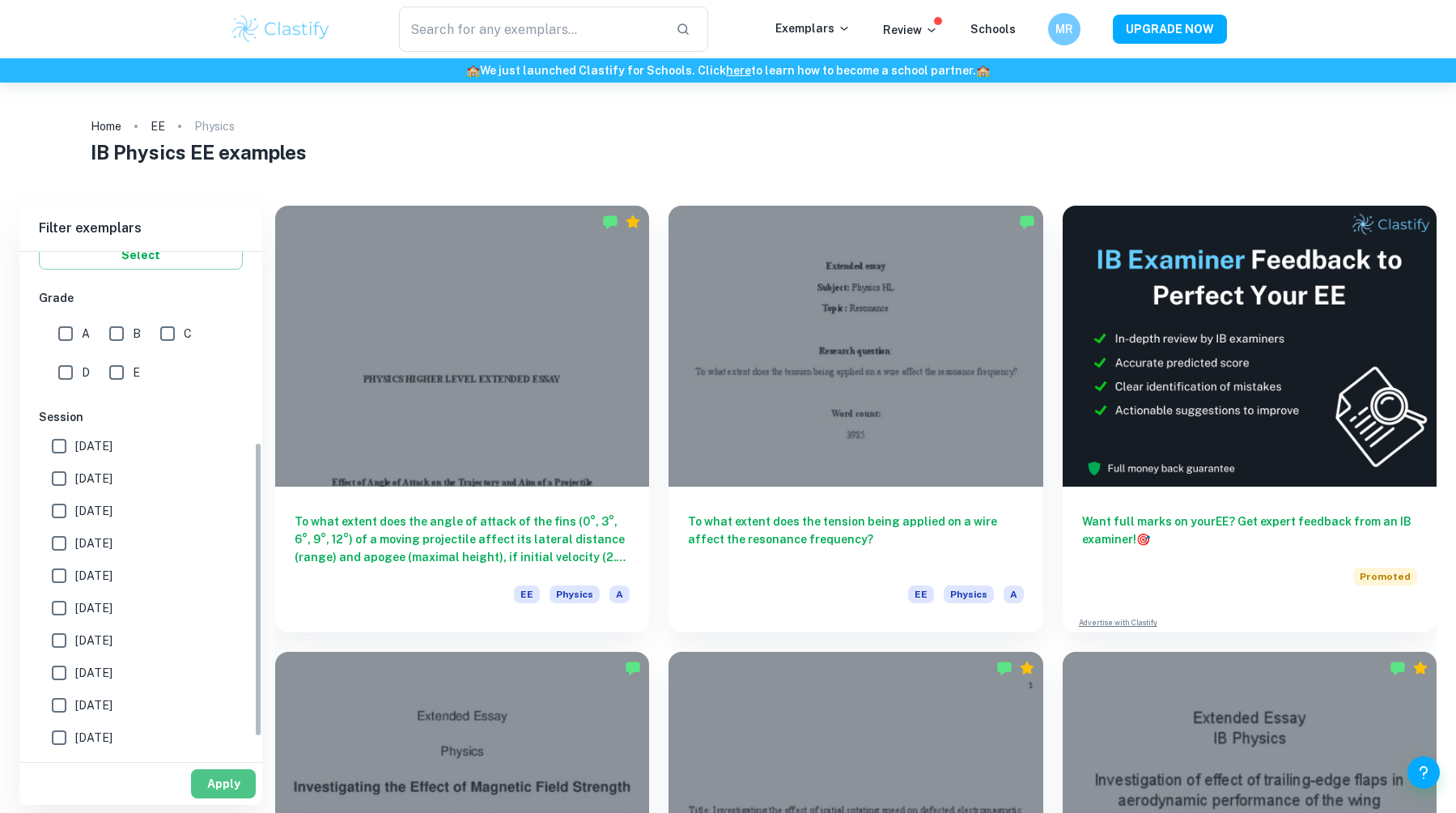
click at [247, 779] on button "Apply" at bounding box center [223, 783] width 64 height 29
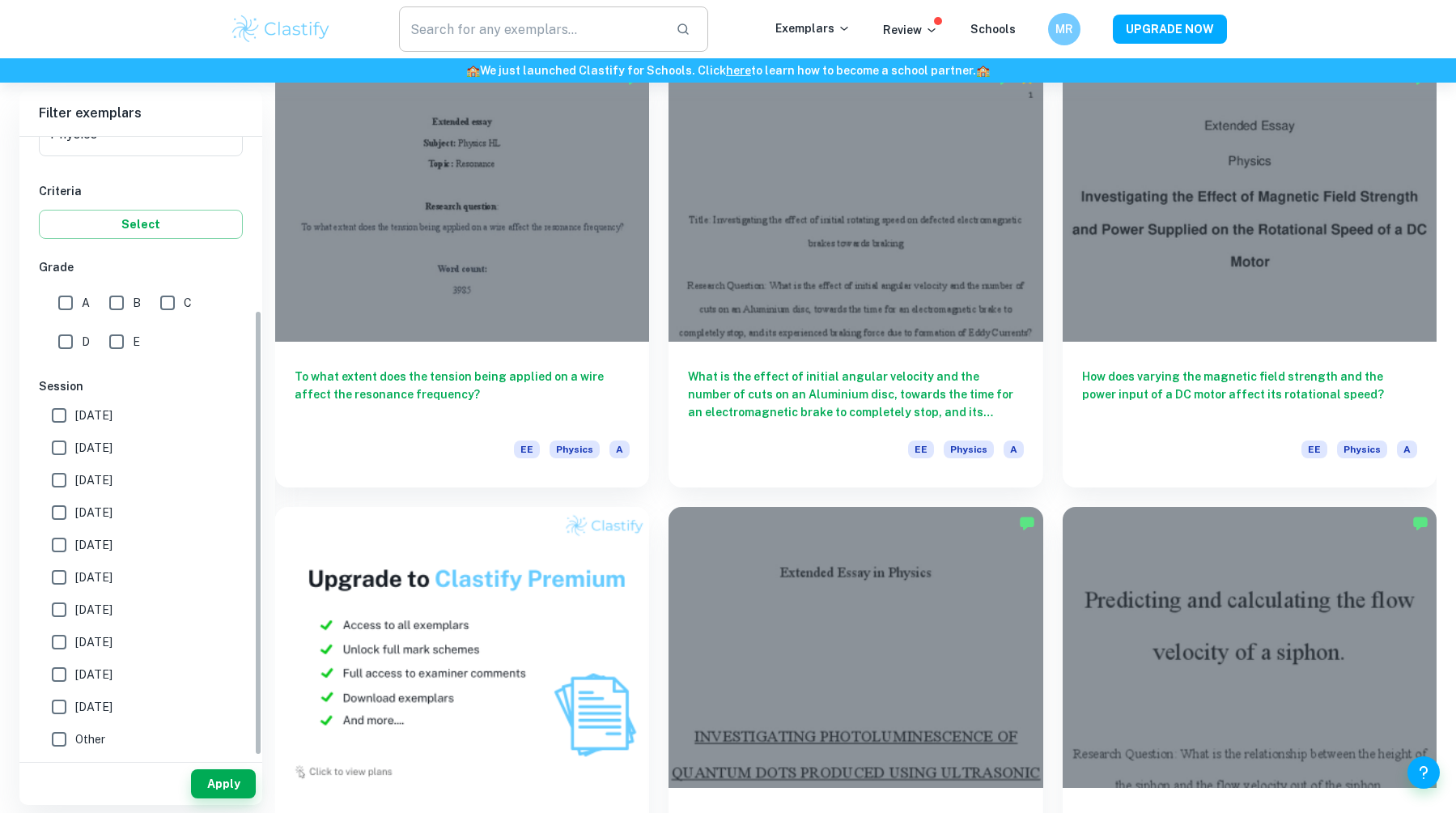
scroll to position [404, 0]
